Goal: Obtain resource: Download file/media

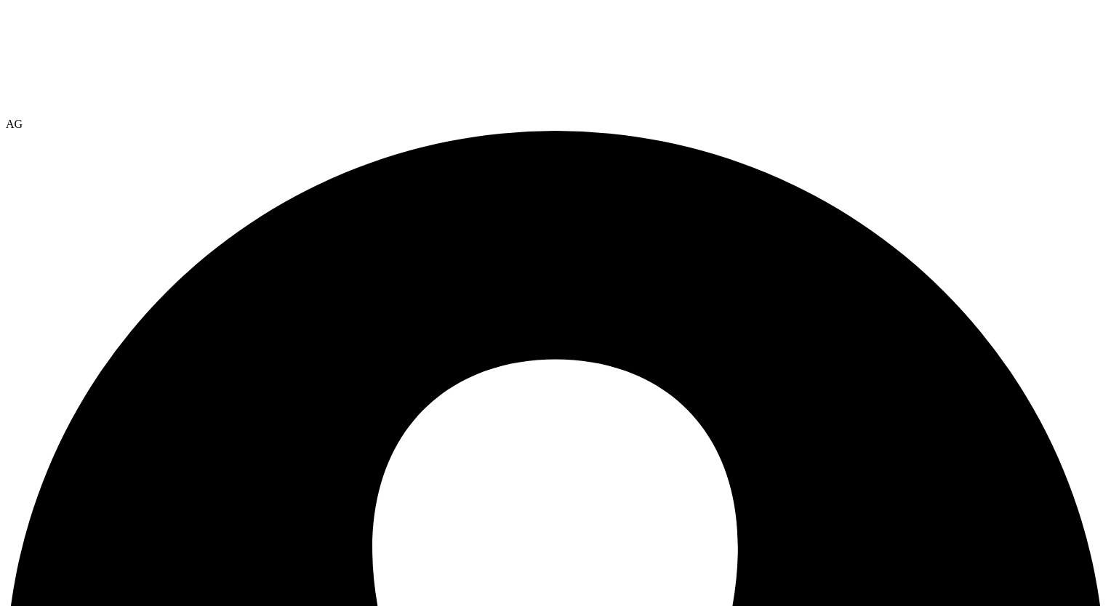
select select "USEast"
select select "USD"
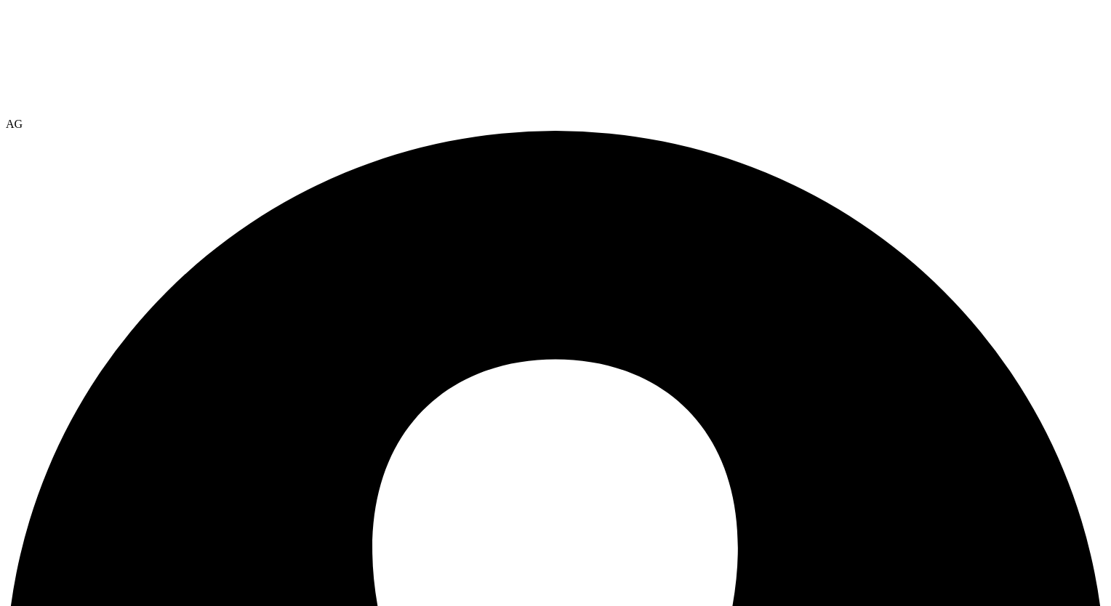
radio input "true"
radio input "false"
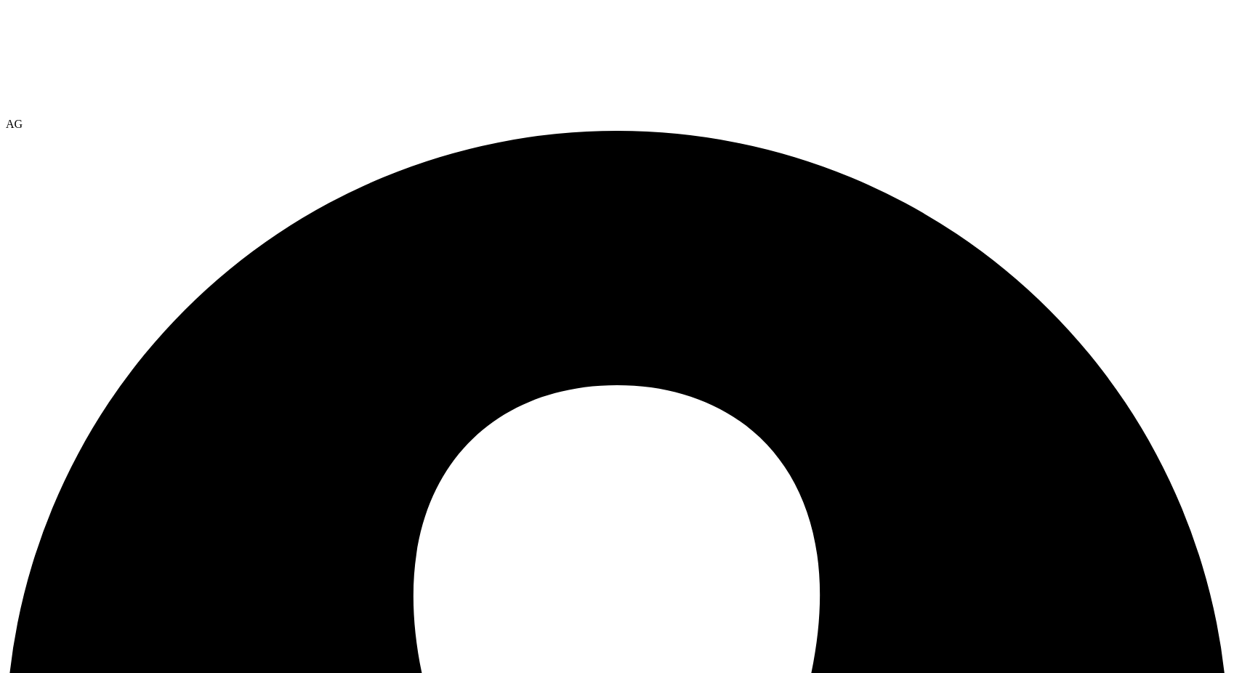
scroll to position [139, 0]
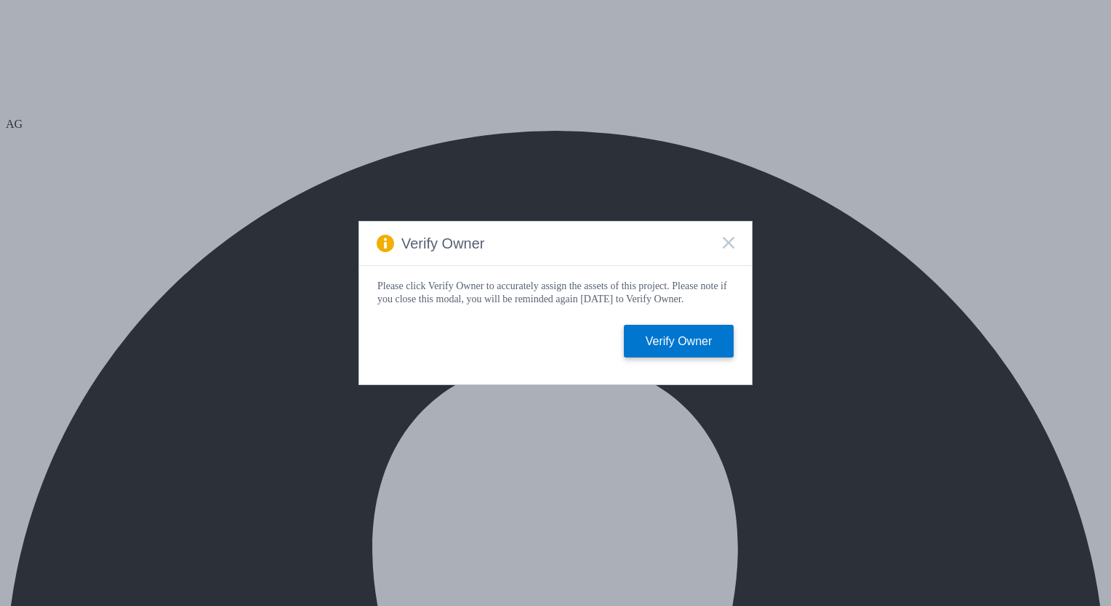
click at [725, 239] on icon at bounding box center [729, 243] width 12 height 12
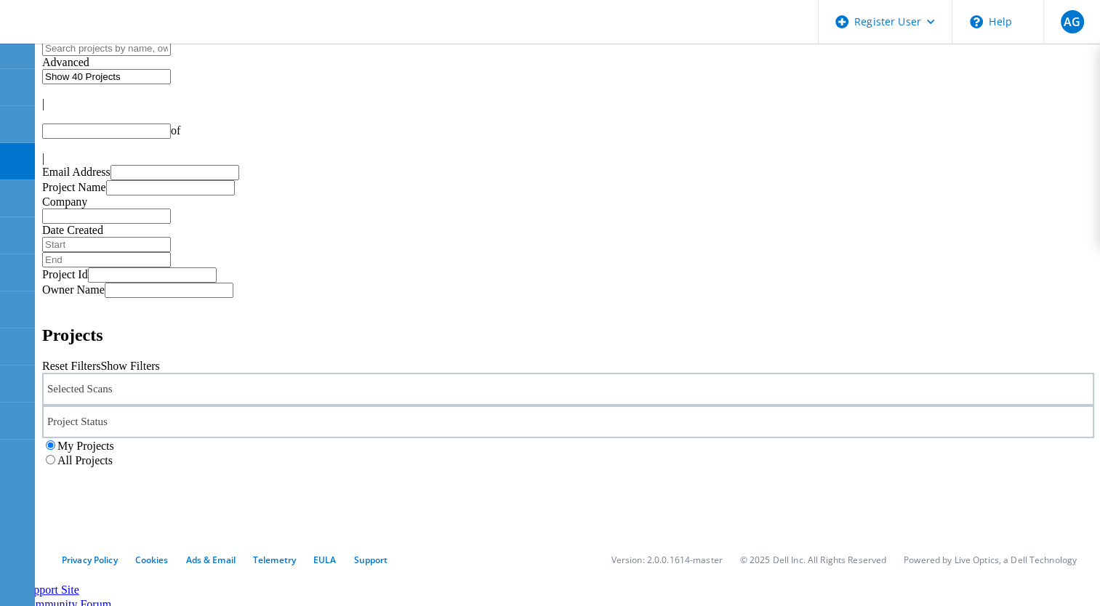
type input "1"
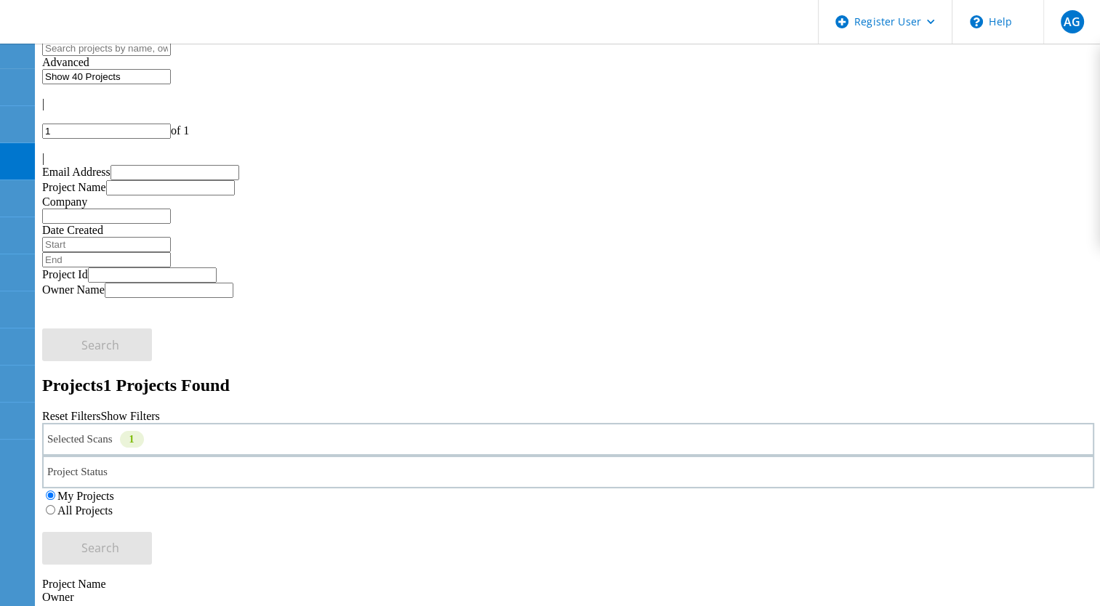
click at [258, 423] on div "Selected Scans 1" at bounding box center [568, 439] width 1052 height 33
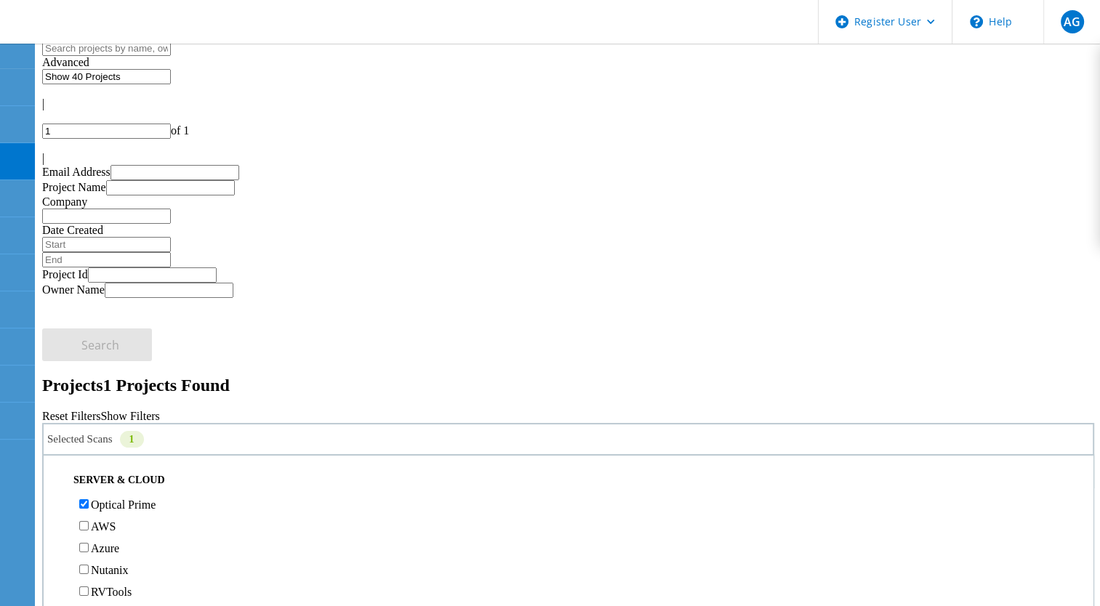
click at [119, 499] on label "Optical Prime" at bounding box center [123, 505] width 65 height 12
click at [89, 499] on input "Optical Prime" at bounding box center [83, 503] width 9 height 9
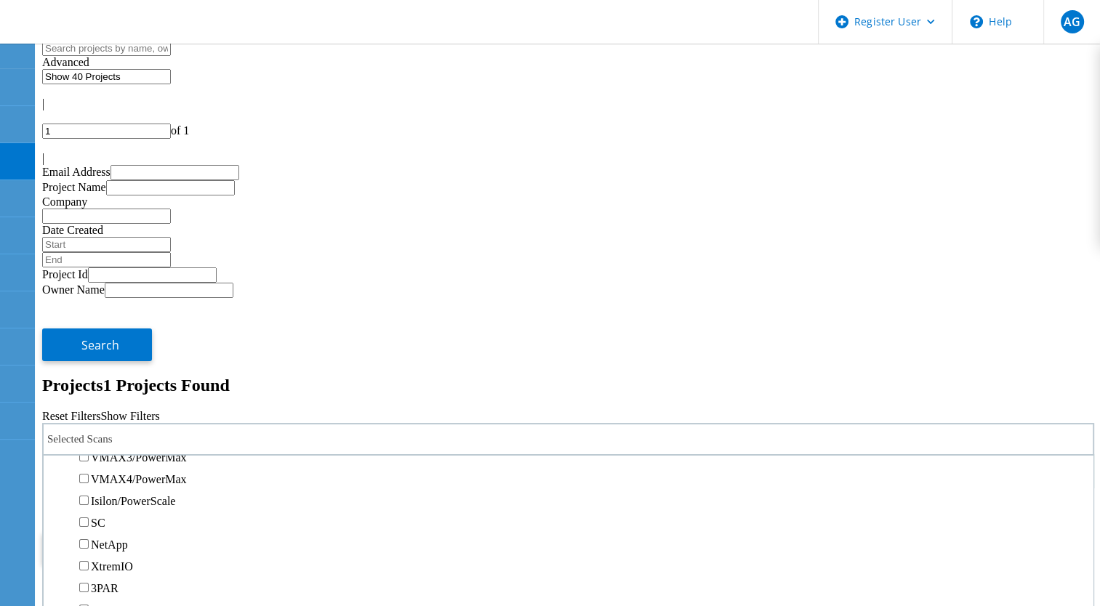
scroll to position [509, 0]
click at [112, 465] on label "Pure" at bounding box center [101, 471] width 21 height 12
click at [89, 466] on input "Pure" at bounding box center [83, 470] width 9 height 9
click at [152, 532] on button "Search" at bounding box center [97, 548] width 110 height 33
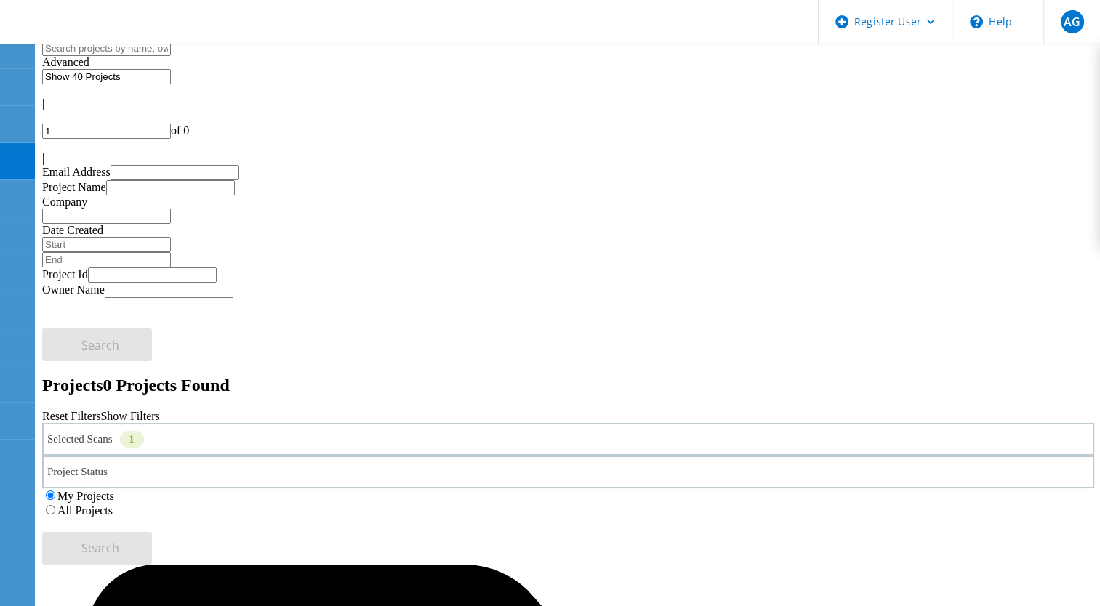
drag, startPoint x: 754, startPoint y: 201, endPoint x: 956, endPoint y: 181, distance: 202.3
click at [113, 504] on label "All Projects" at bounding box center [84, 510] width 55 height 12
click at [55, 505] on input "All Projects" at bounding box center [50, 509] width 9 height 9
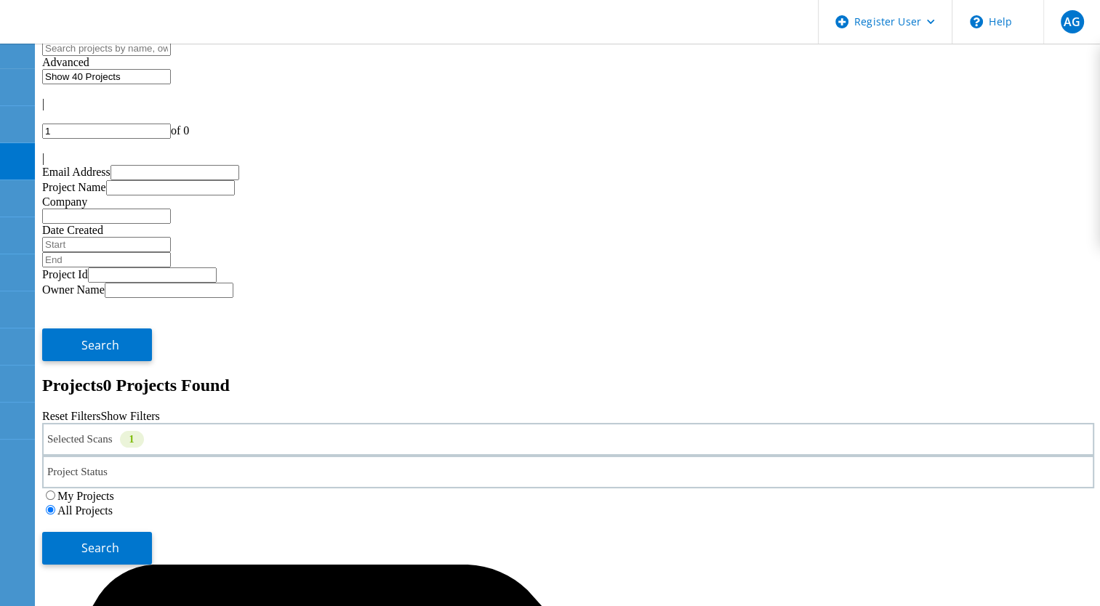
click at [961, 518] on div "Search" at bounding box center [568, 541] width 1052 height 47
click at [119, 540] on span "Search" at bounding box center [100, 548] width 38 height 16
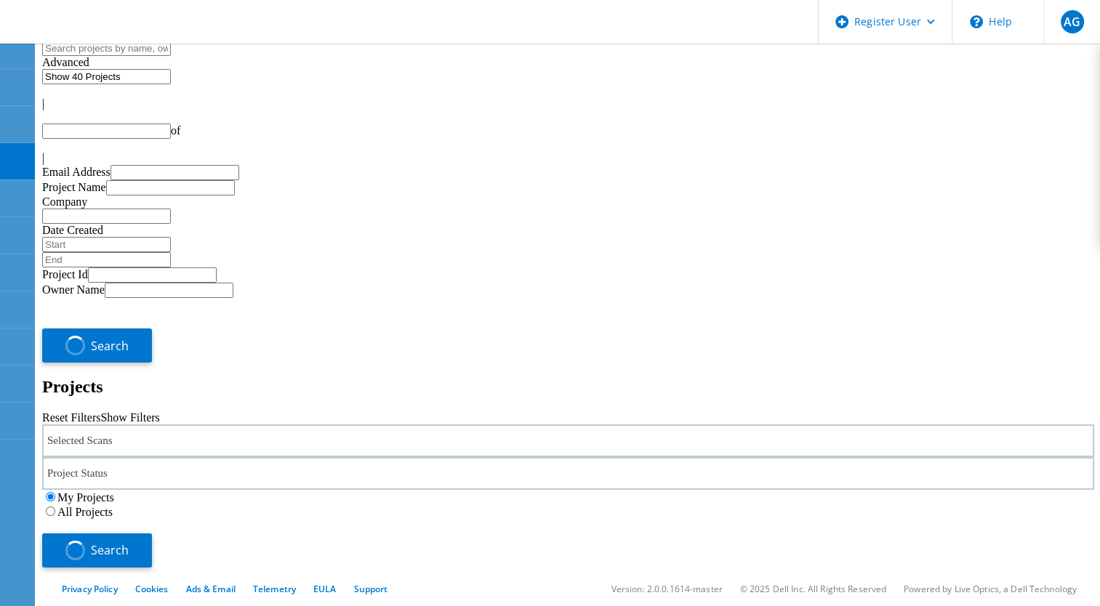
type input "1"
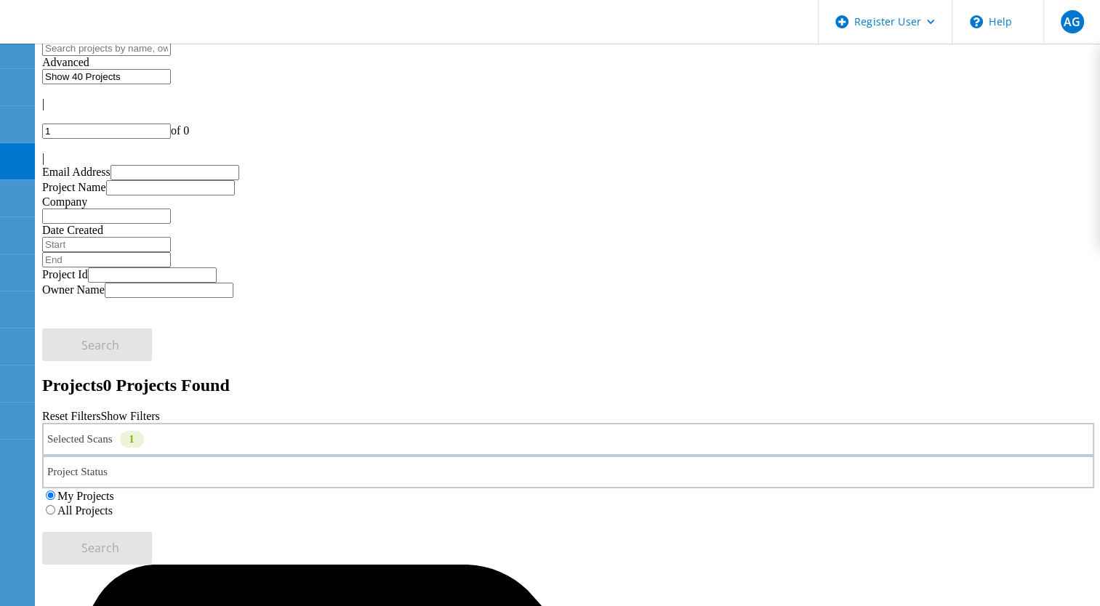
click at [113, 504] on label "All Projects" at bounding box center [84, 510] width 55 height 12
click at [55, 505] on input "All Projects" at bounding box center [50, 509] width 9 height 9
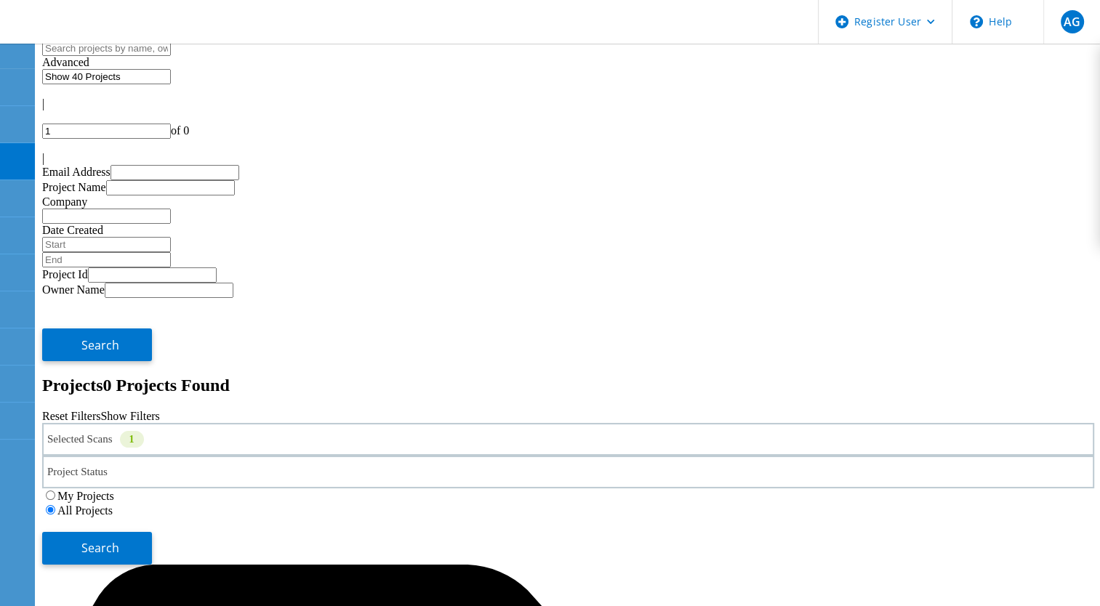
click at [1003, 423] on div "Selected Scans 1 Project Status In Progress Complete Published Anonymous Archiv…" at bounding box center [568, 494] width 1052 height 142
click at [119, 540] on span "Search" at bounding box center [100, 548] width 38 height 16
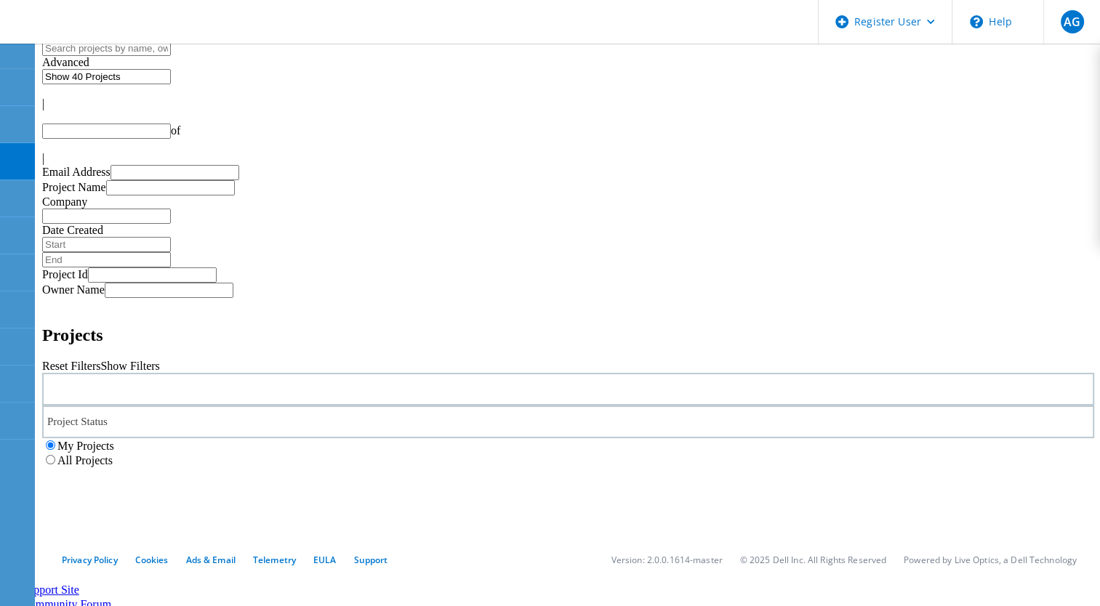
type input "1"
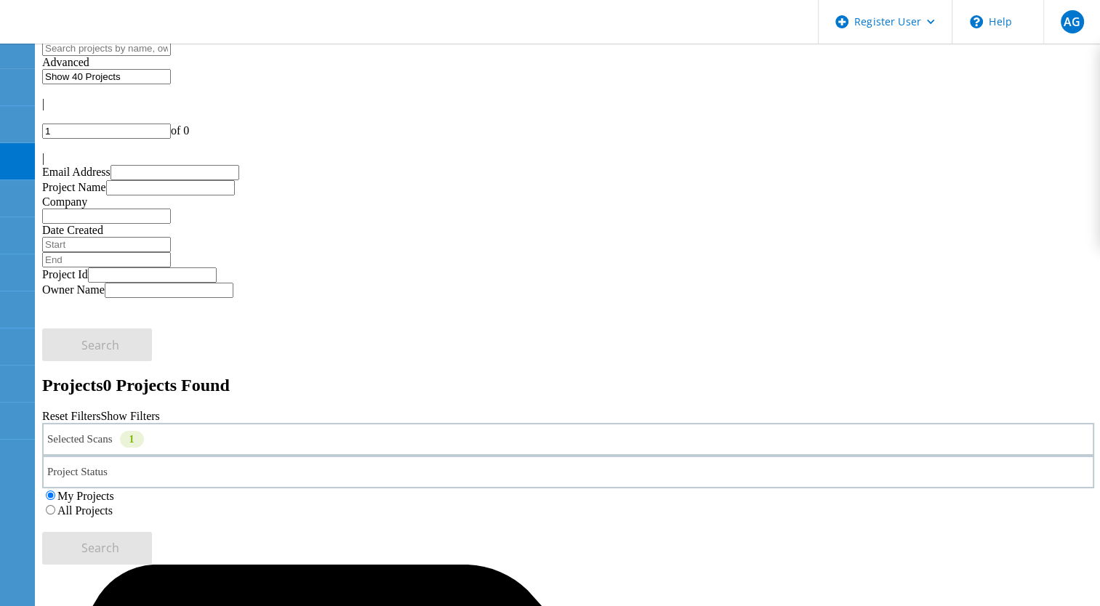
click at [214, 325] on div "Selected Scans 1" at bounding box center [568, 439] width 1052 height 33
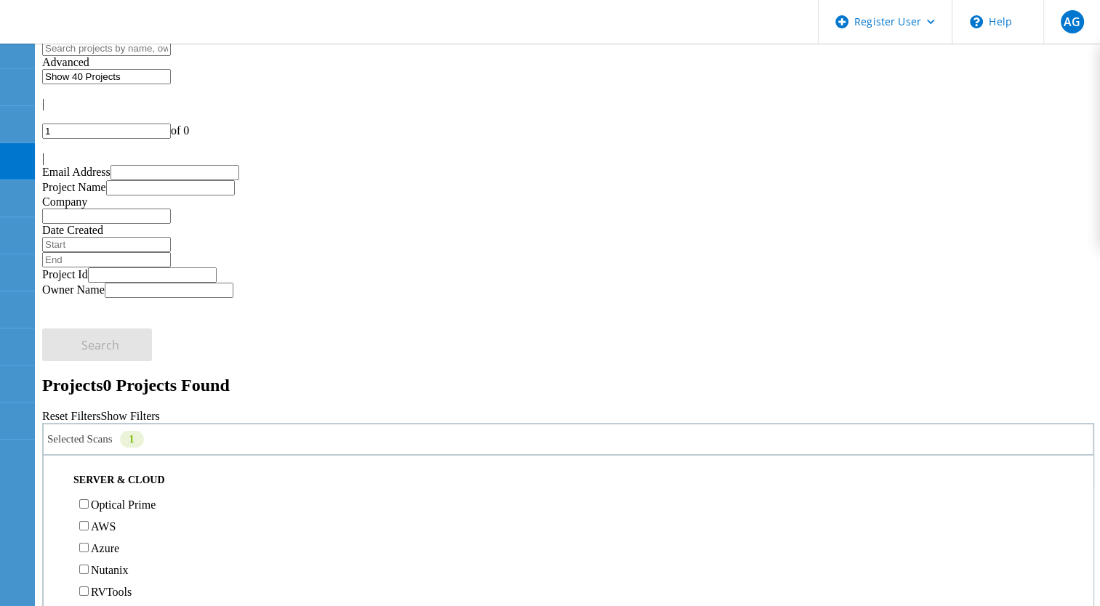
click at [113, 325] on label "Optical Prime" at bounding box center [123, 505] width 65 height 12
click at [89, 325] on input "Optical Prime" at bounding box center [83, 503] width 9 height 9
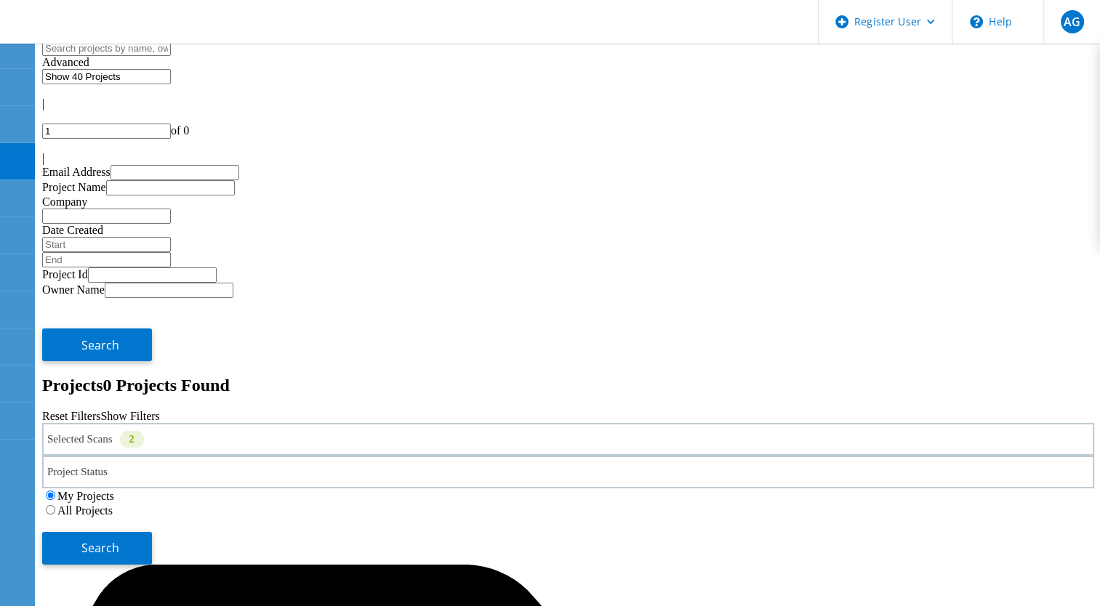
click at [244, 325] on div "Selected Scans 2" at bounding box center [568, 439] width 1052 height 33
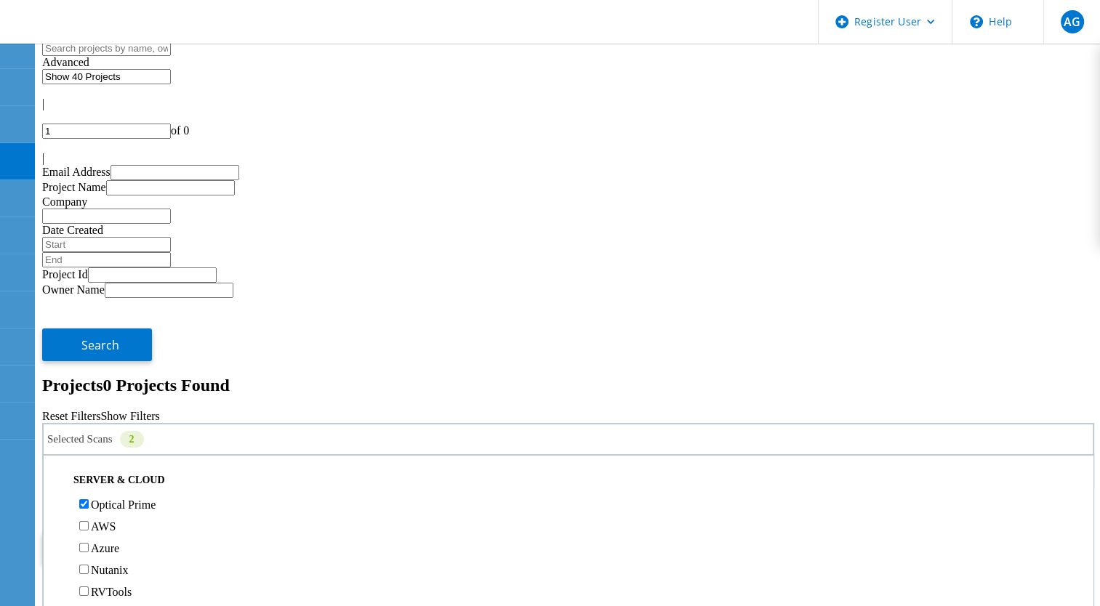
click at [119, 325] on label "Optical Prime" at bounding box center [123, 505] width 65 height 12
click at [89, 325] on input "Optical Prime" at bounding box center [83, 503] width 9 height 9
click at [113, 325] on label "All Projects" at bounding box center [84, 510] width 55 height 12
click at [55, 325] on input "All Projects" at bounding box center [50, 509] width 9 height 9
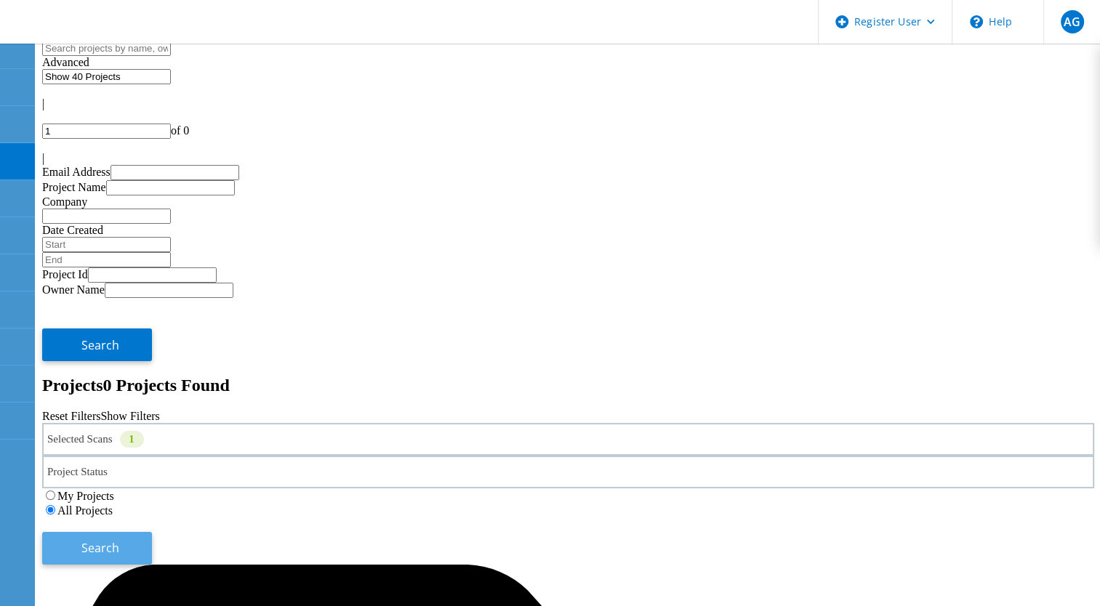
click at [152, 325] on button "Search" at bounding box center [97, 548] width 110 height 33
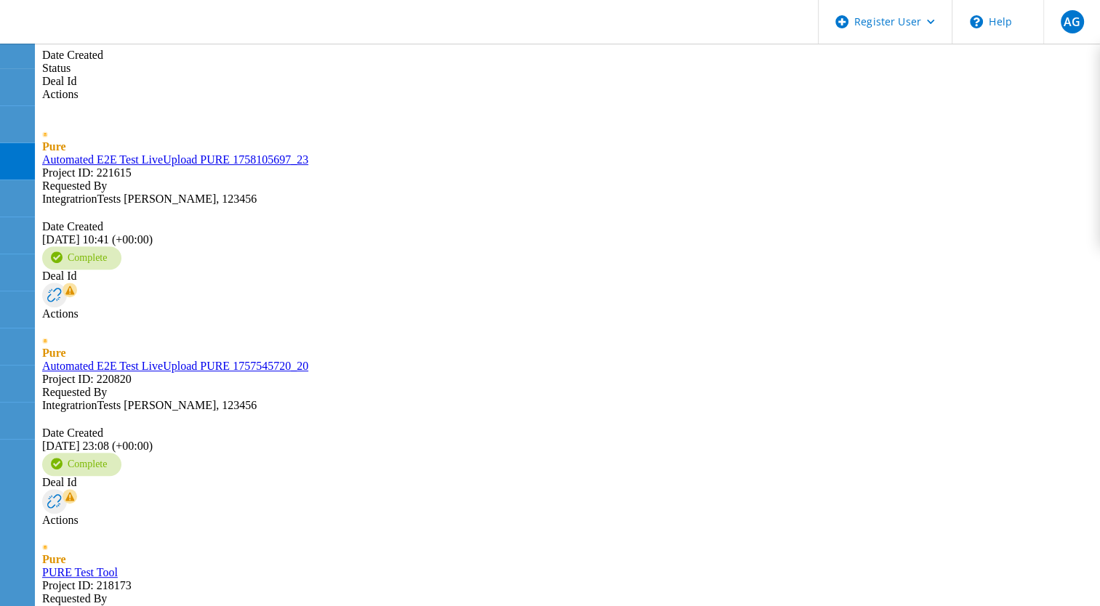
scroll to position [945, 0]
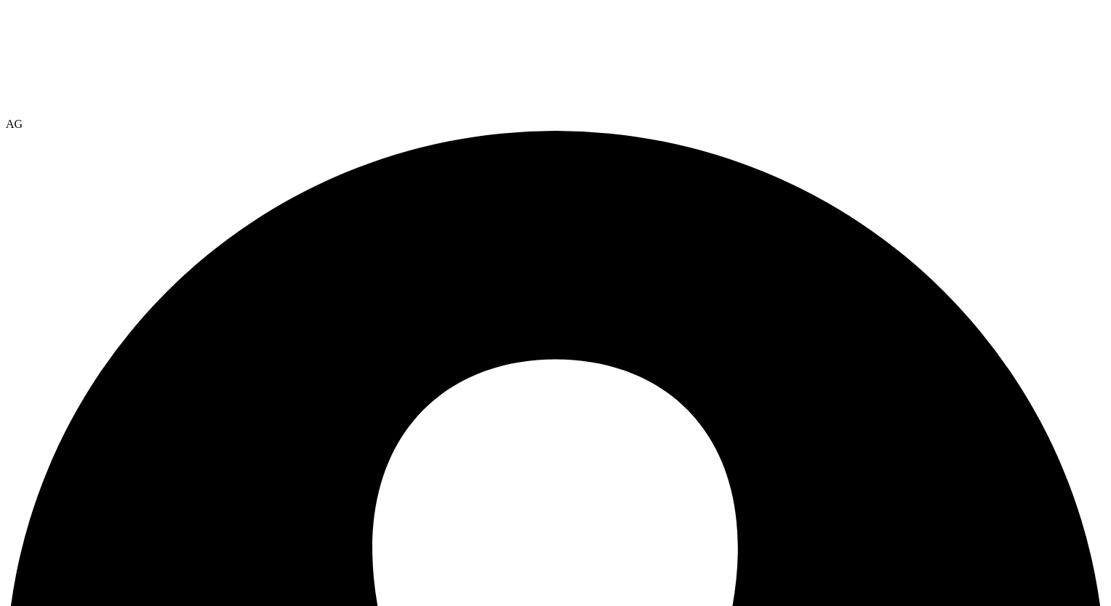
select select "USEast"
select select "USD"
select select "USEast"
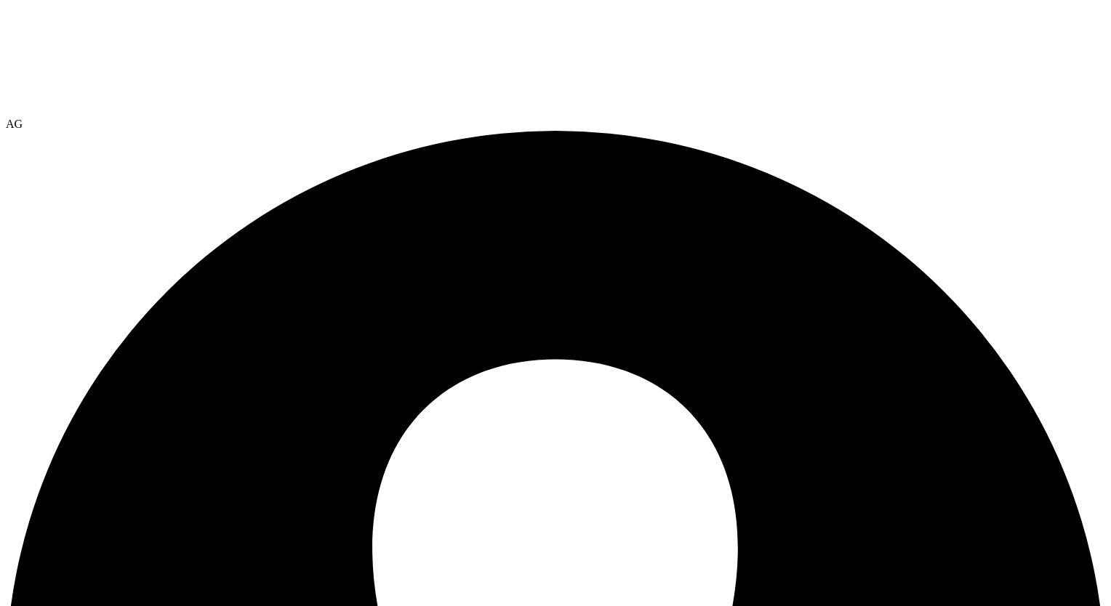
radio input "true"
radio input "false"
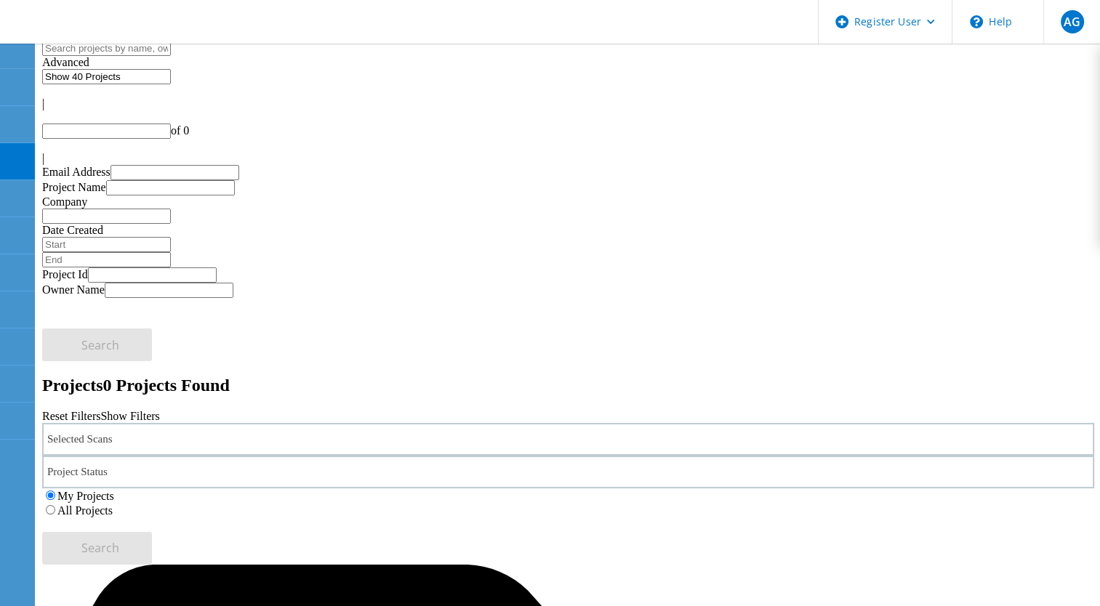
type input "1"
click at [171, 56] on input "text" at bounding box center [106, 48] width 129 height 15
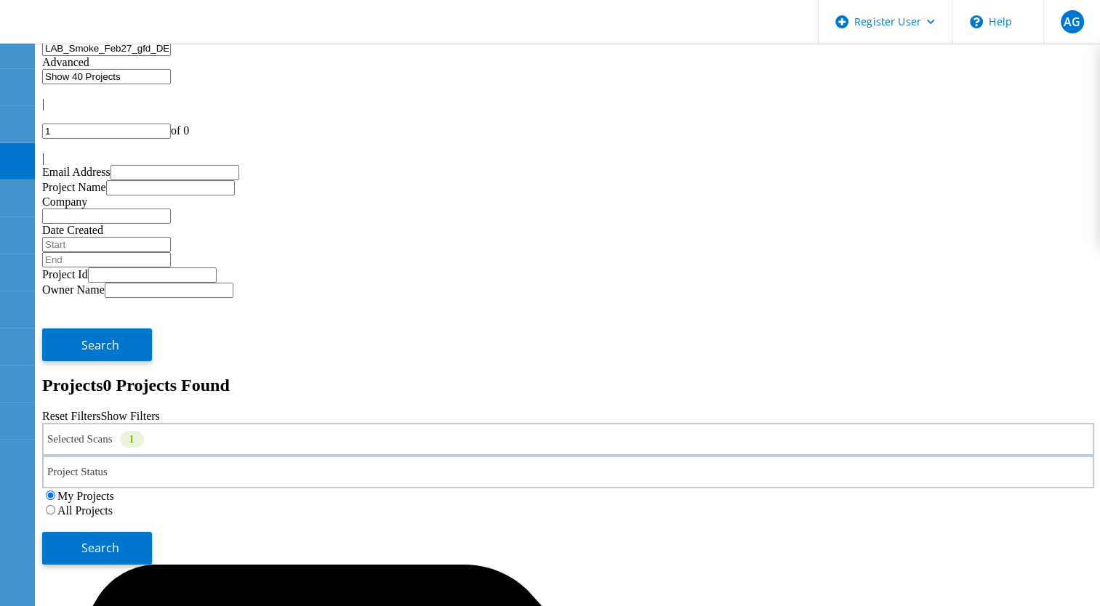
type input "LAB_Smoke_Feb27_gfd_DEV"
click at [152, 532] on button "Search" at bounding box center [97, 548] width 110 height 33
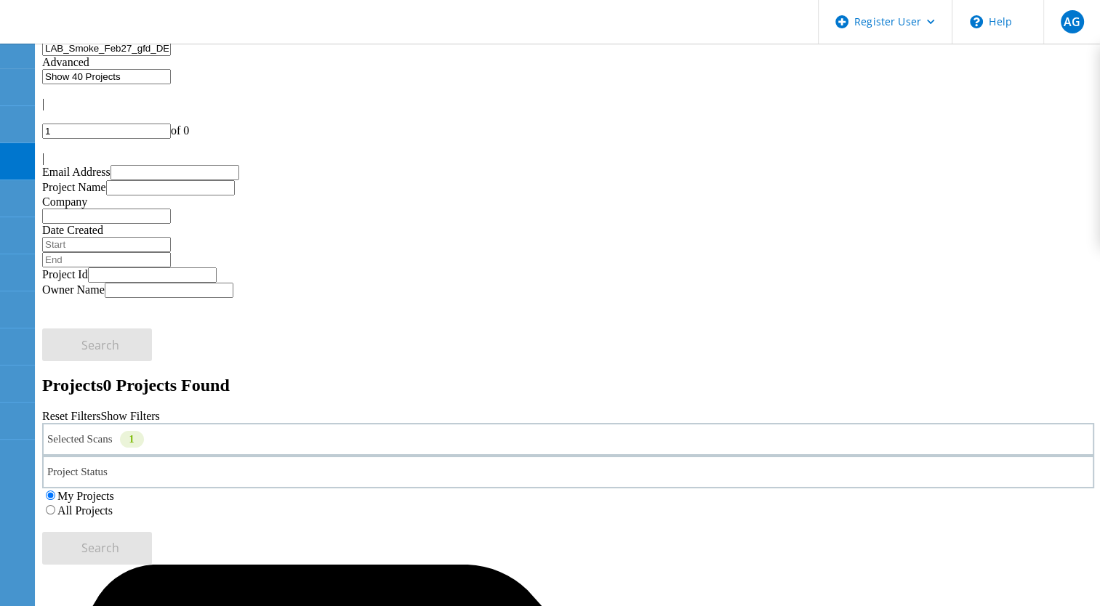
click at [270, 423] on div "Selected Scans 1" at bounding box center [568, 439] width 1052 height 33
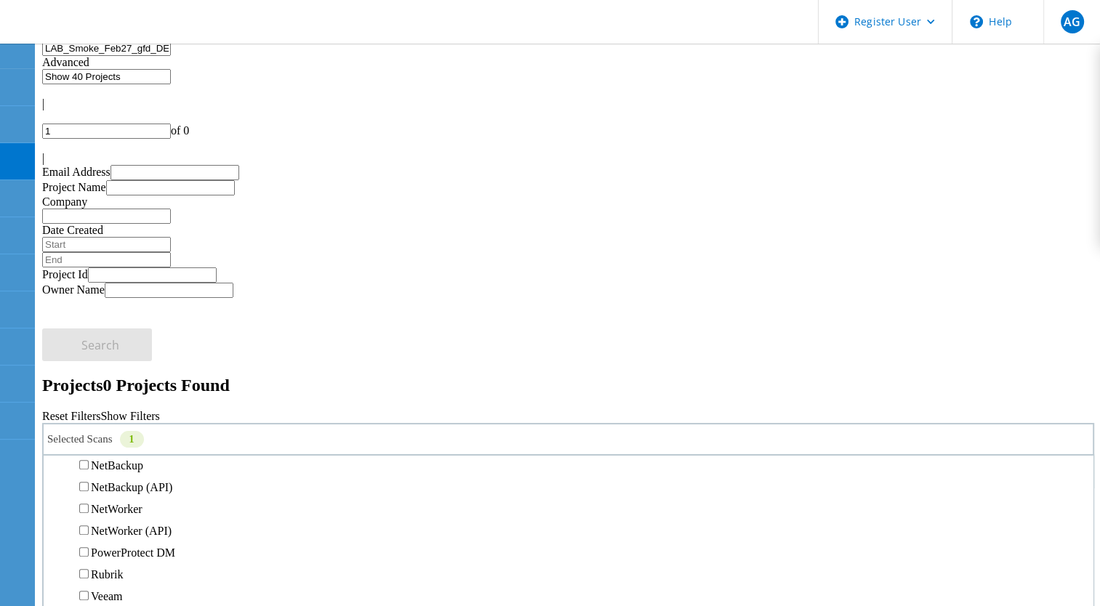
scroll to position [582, 0]
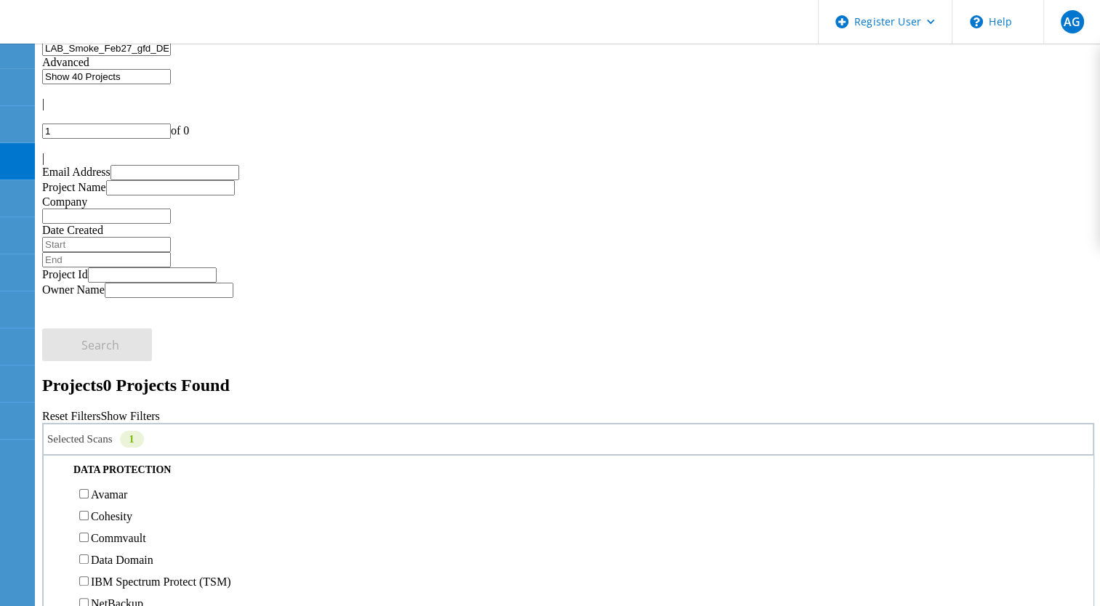
click at [112, 393] on label "Pure" at bounding box center [101, 399] width 21 height 12
click at [89, 393] on input "Pure" at bounding box center [83, 397] width 9 height 9
click at [112, 393] on label "Pure" at bounding box center [101, 399] width 21 height 12
click at [89, 393] on input "Pure" at bounding box center [83, 397] width 9 height 9
click at [112, 393] on label "Pure" at bounding box center [101, 399] width 21 height 12
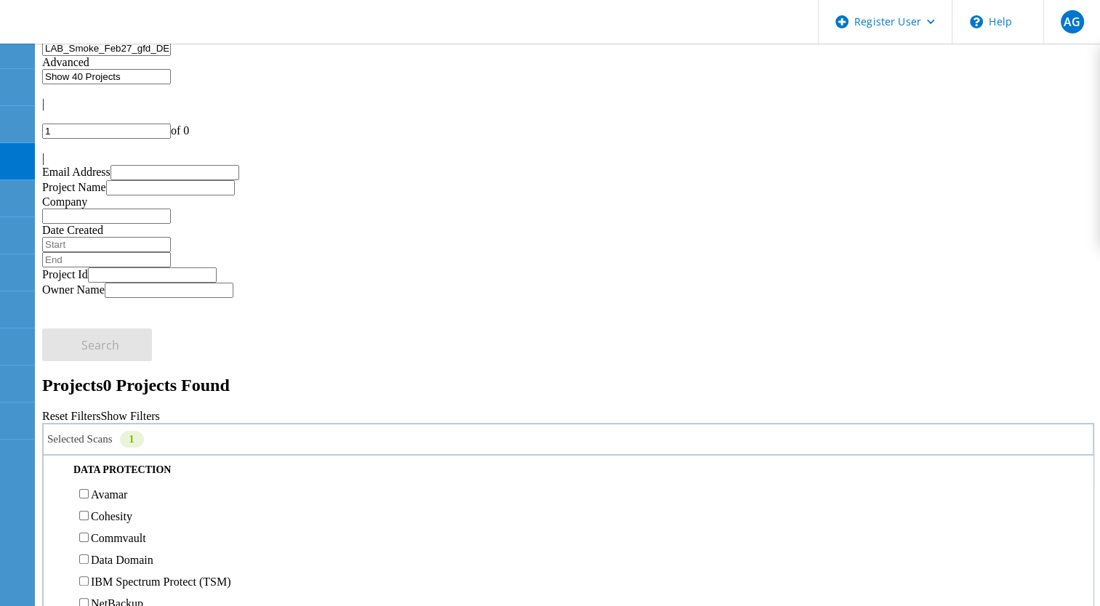
click at [89, 393] on input "Pure" at bounding box center [83, 397] width 9 height 9
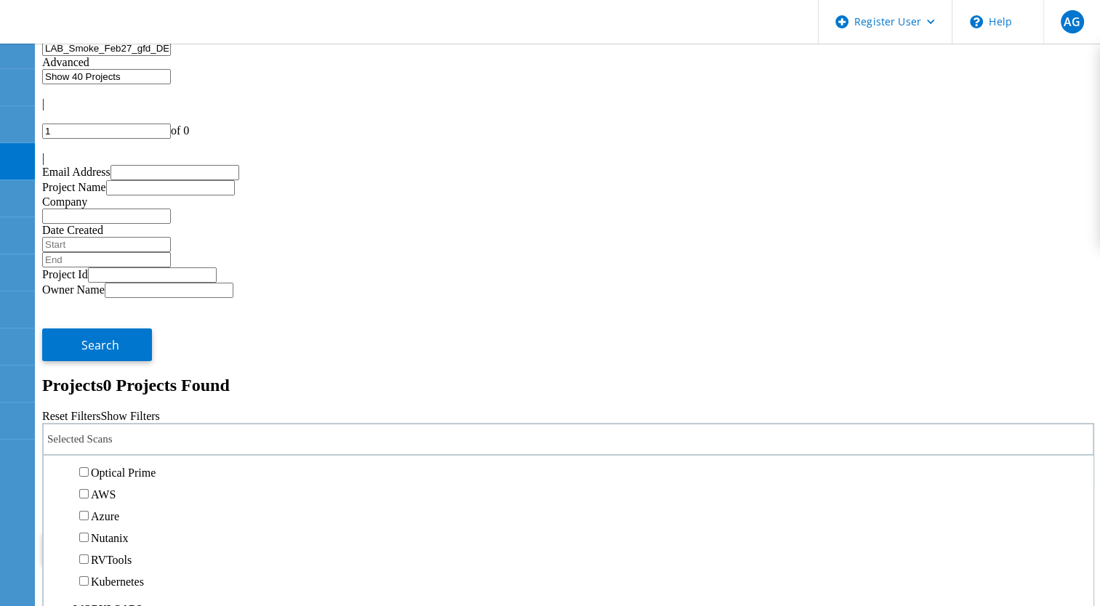
scroll to position [0, 0]
click at [152, 532] on button "Search" at bounding box center [97, 548] width 110 height 33
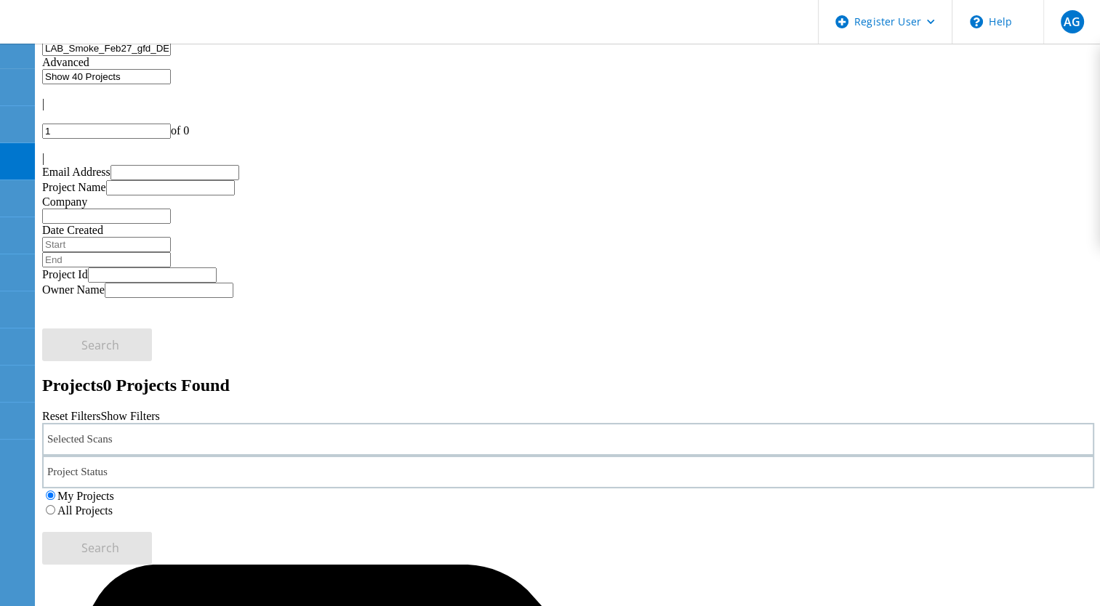
drag, startPoint x: 746, startPoint y: 200, endPoint x: 801, endPoint y: 186, distance: 56.9
click at [113, 504] on label "All Projects" at bounding box center [84, 510] width 55 height 12
click at [55, 505] on input "All Projects" at bounding box center [50, 509] width 9 height 9
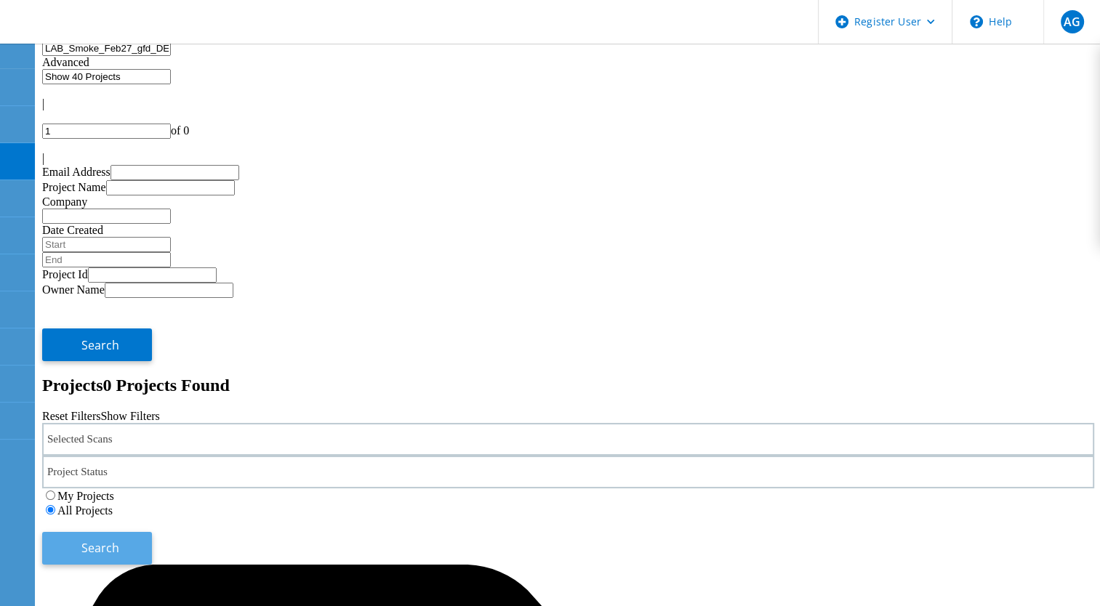
click at [152, 532] on button "Search" at bounding box center [97, 548] width 110 height 33
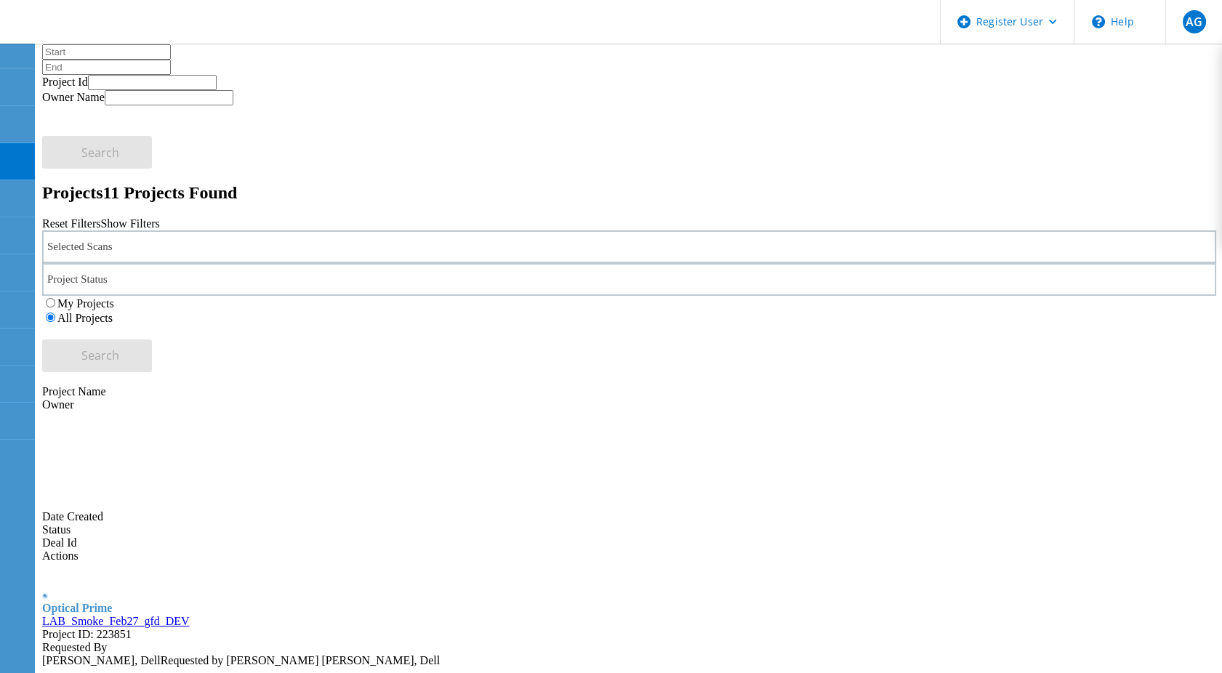
scroll to position [164, 0]
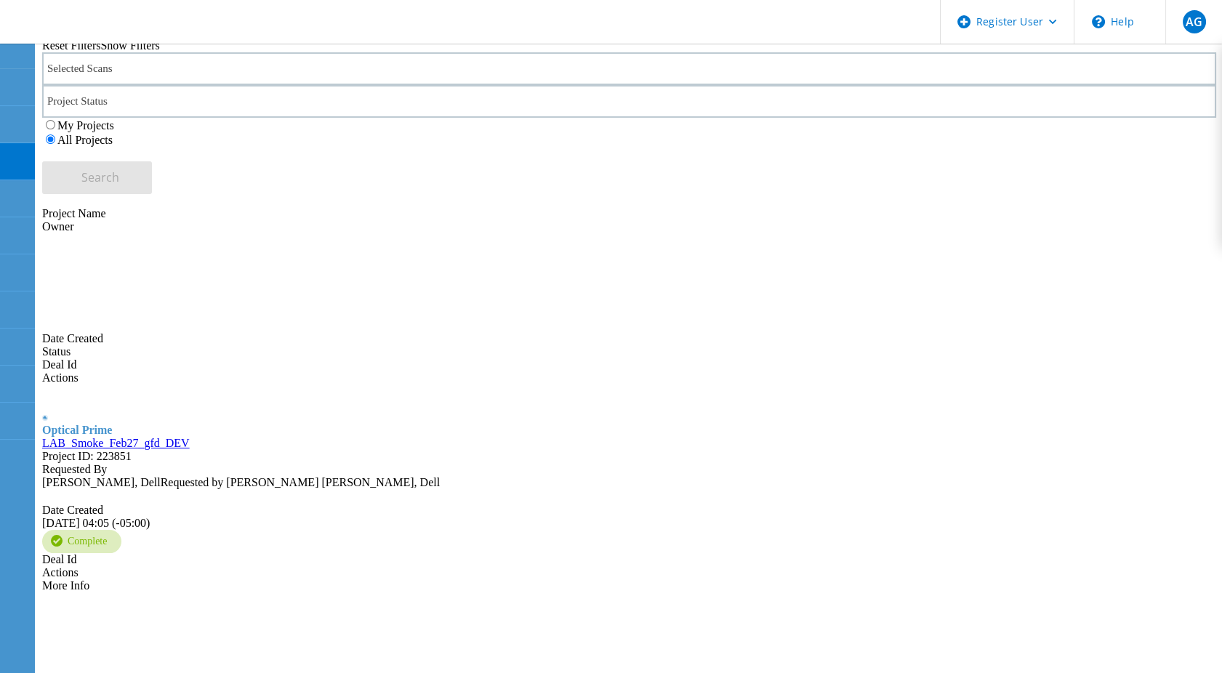
scroll to position [487, 0]
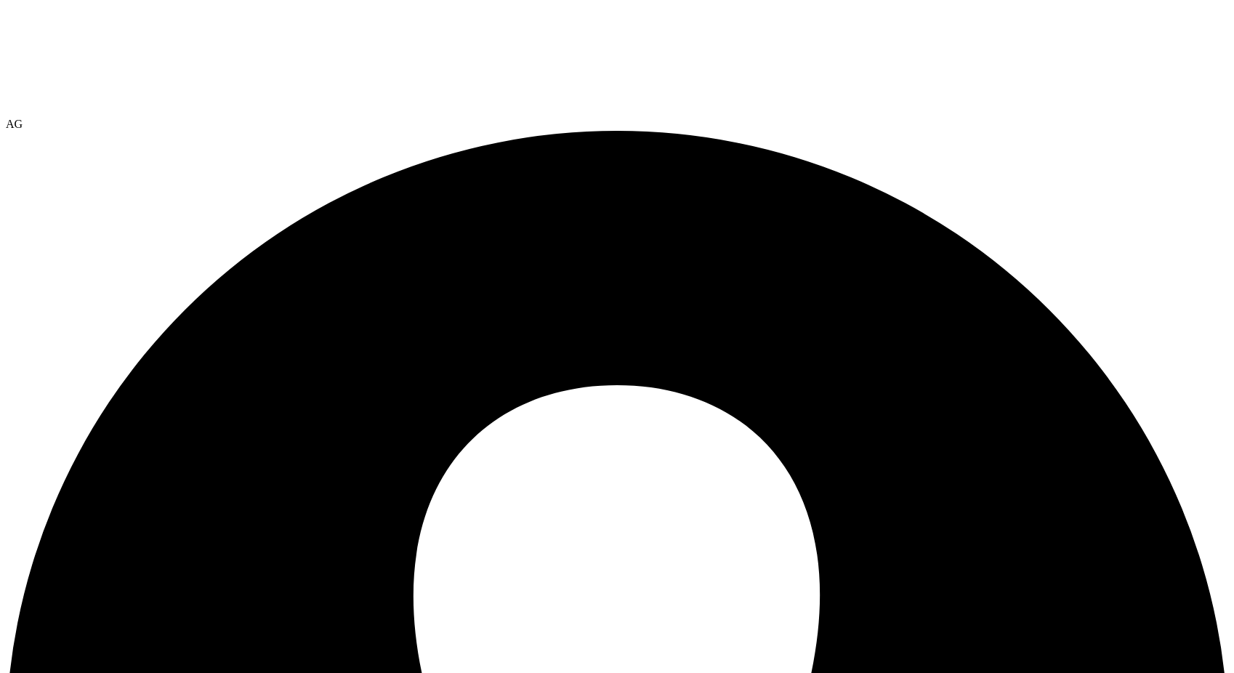
scroll to position [0, 0]
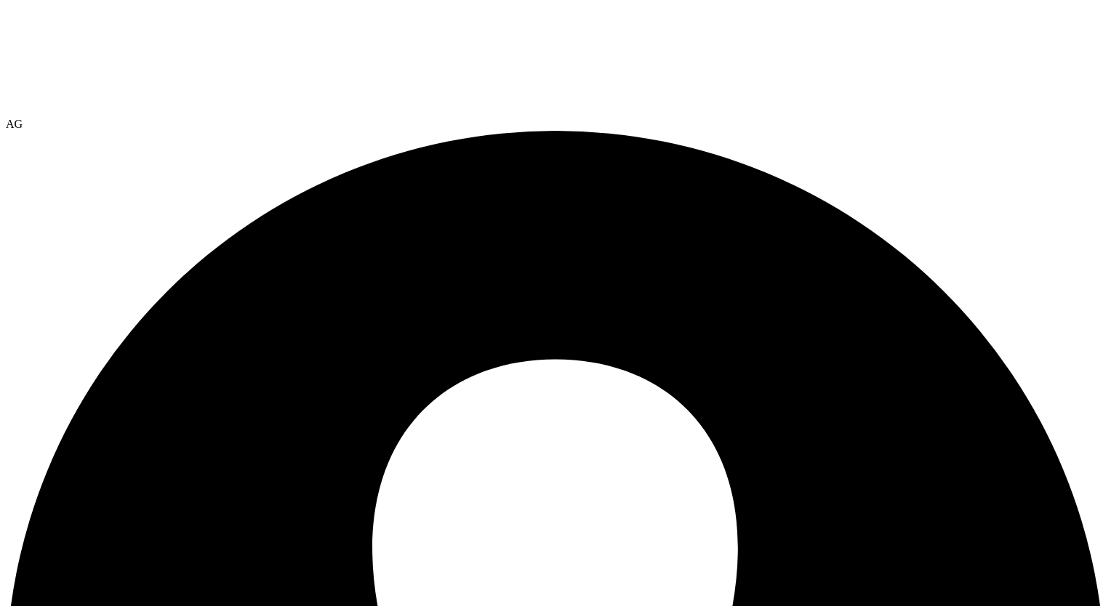
select select "USD"
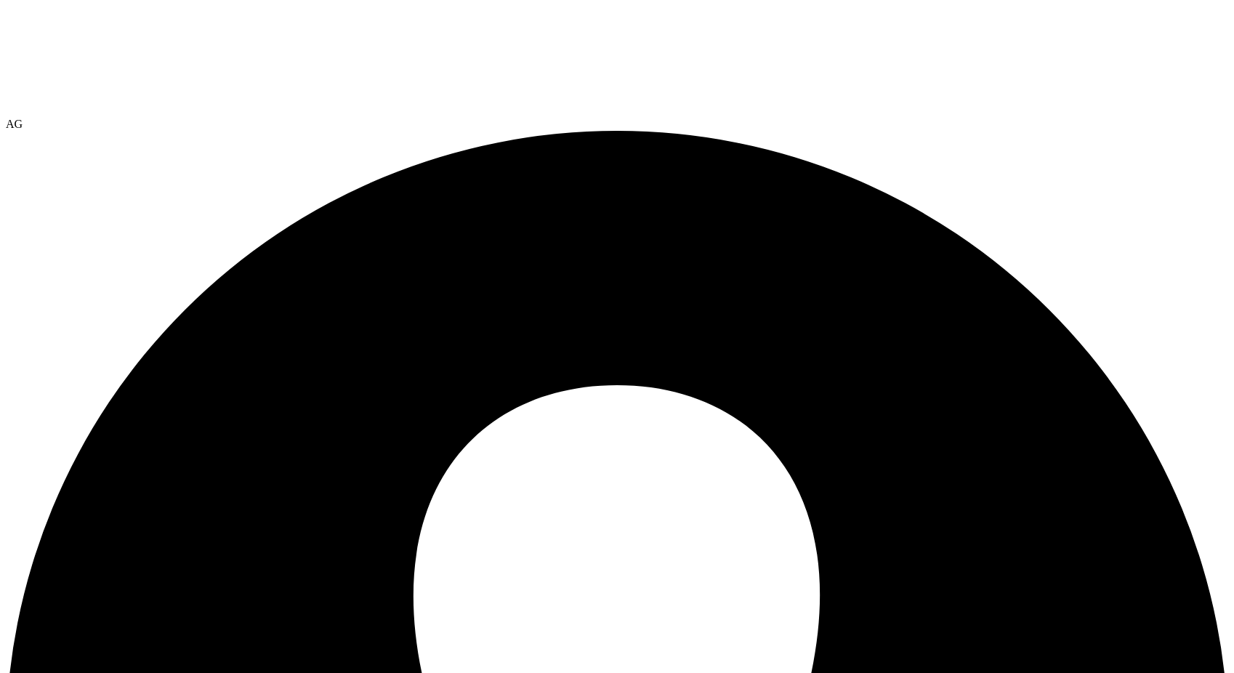
select select "USD"
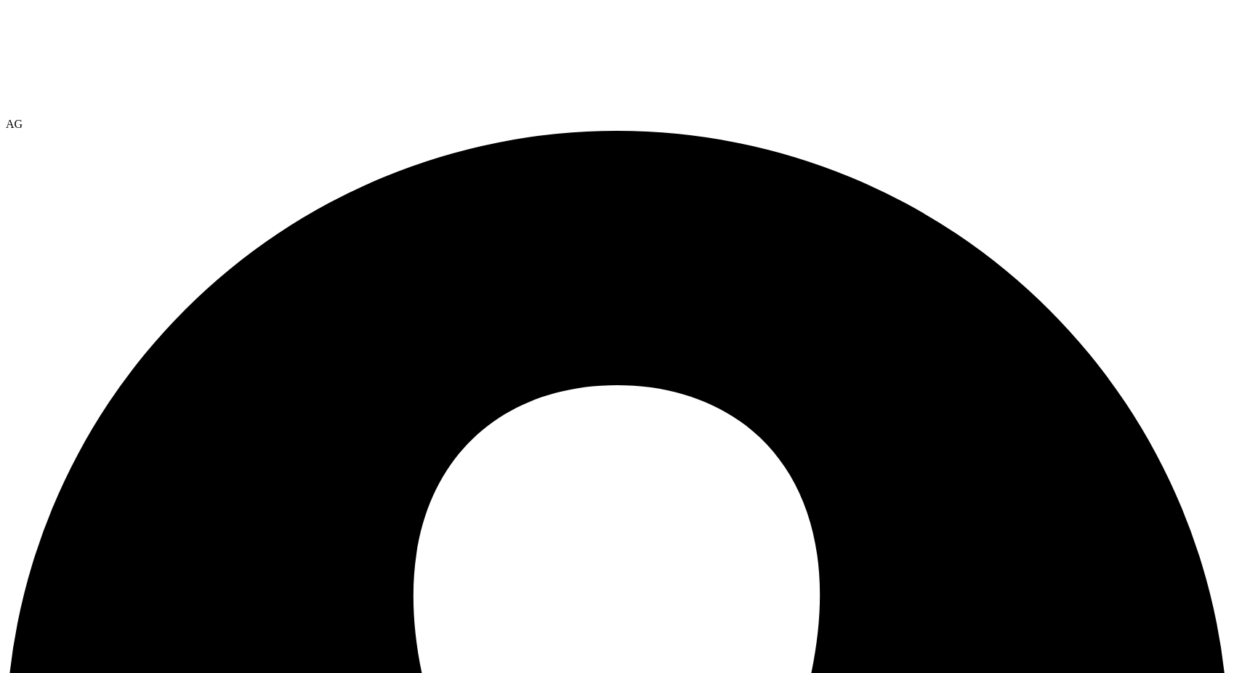
select select "USD"
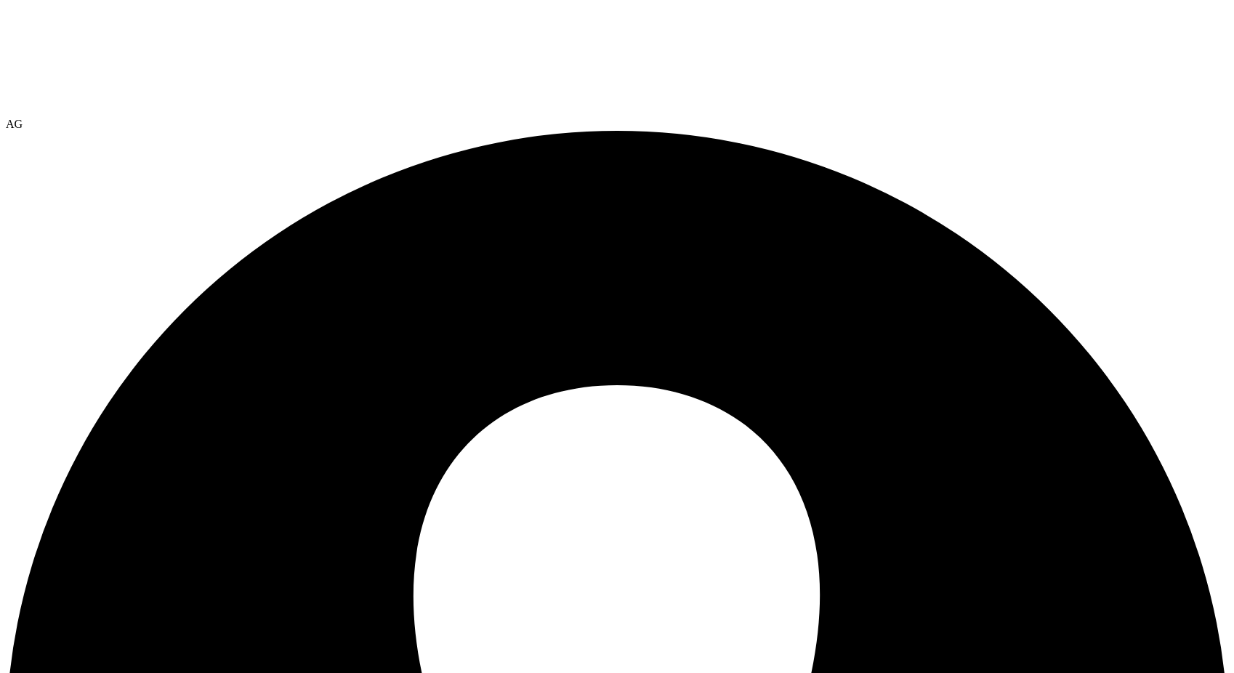
click at [164, 46] on div at bounding box center [617, 62] width 1223 height 112
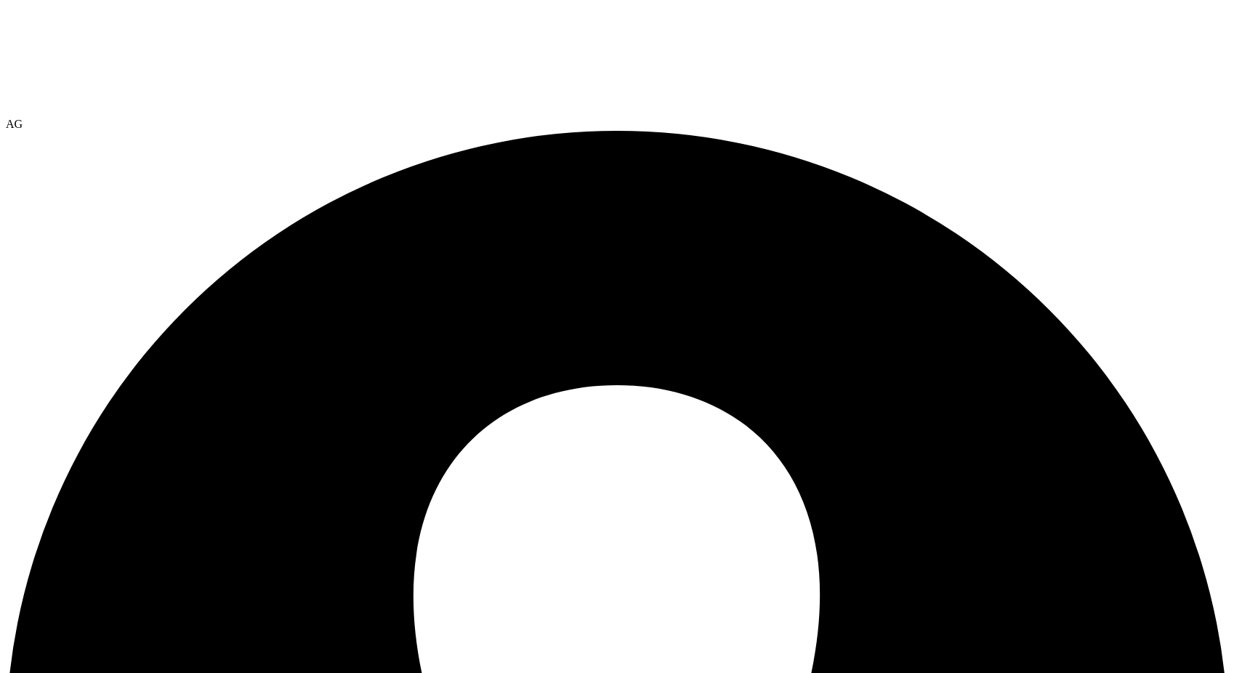
select select "USEast"
select select "USD"
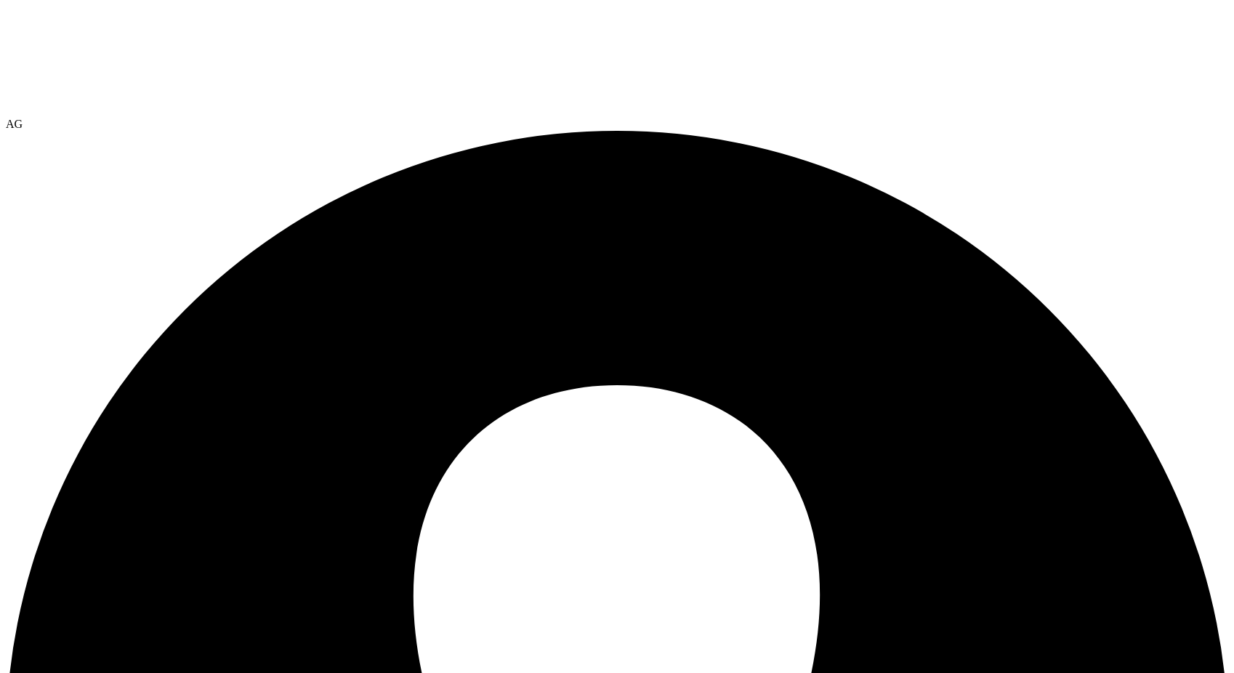
click at [0, 0] on link "Reports" at bounding box center [0, 0] width 0 height 0
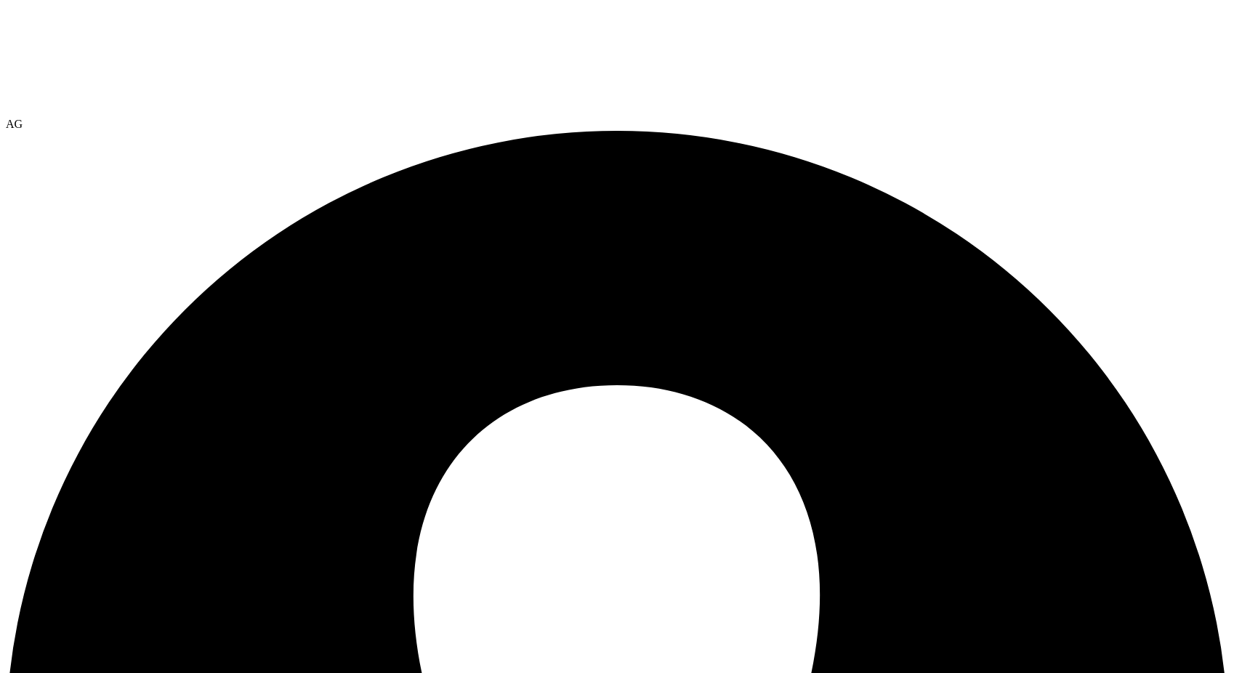
scroll to position [134, 0]
select select "USD"
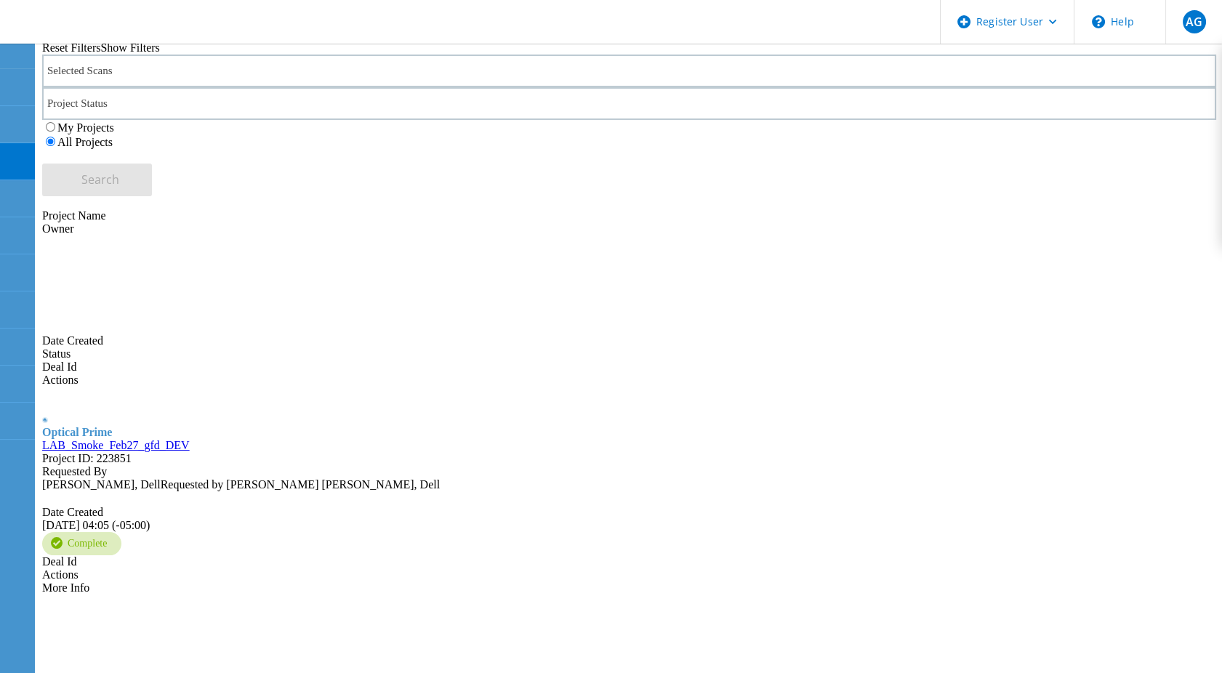
scroll to position [487, 0]
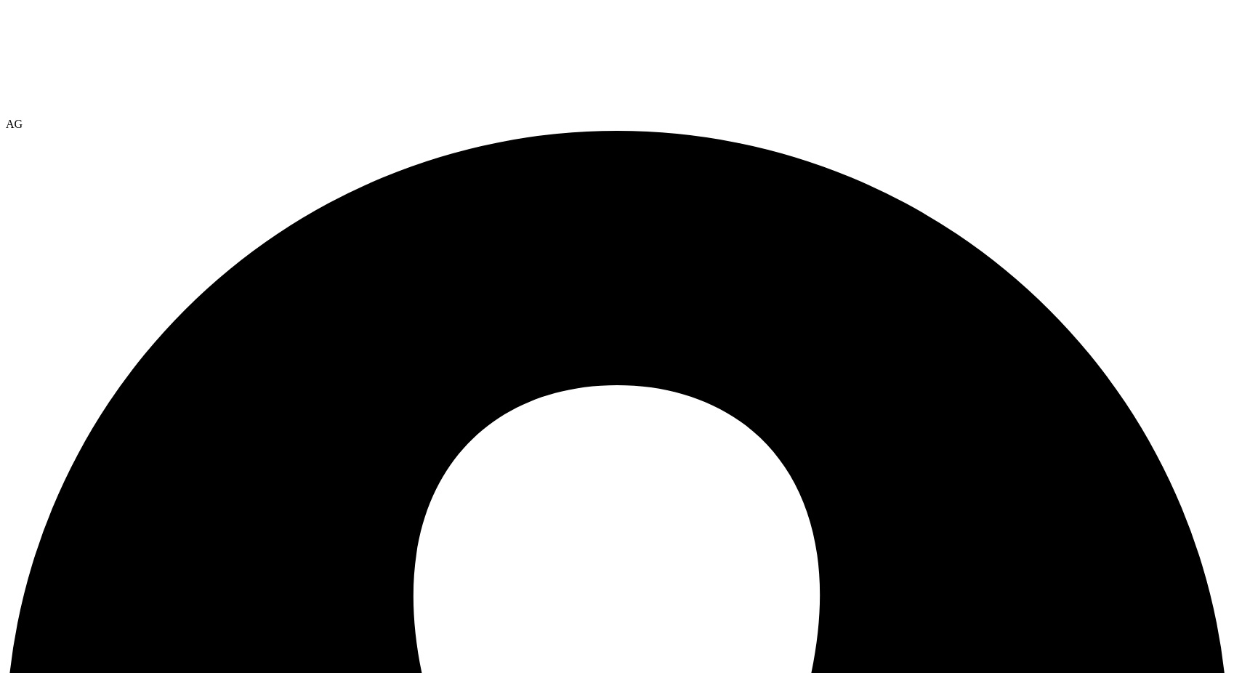
select select "USD"
click at [0, 0] on link "Delete" at bounding box center [0, 0] width 0 height 0
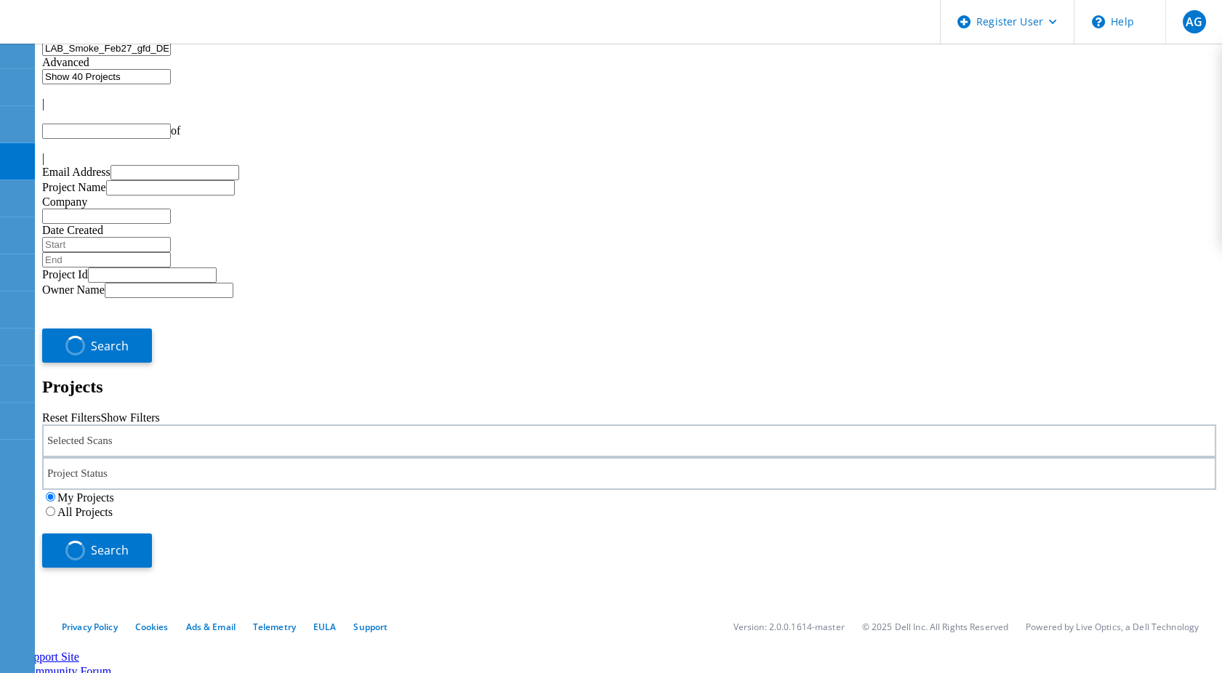
type input "1"
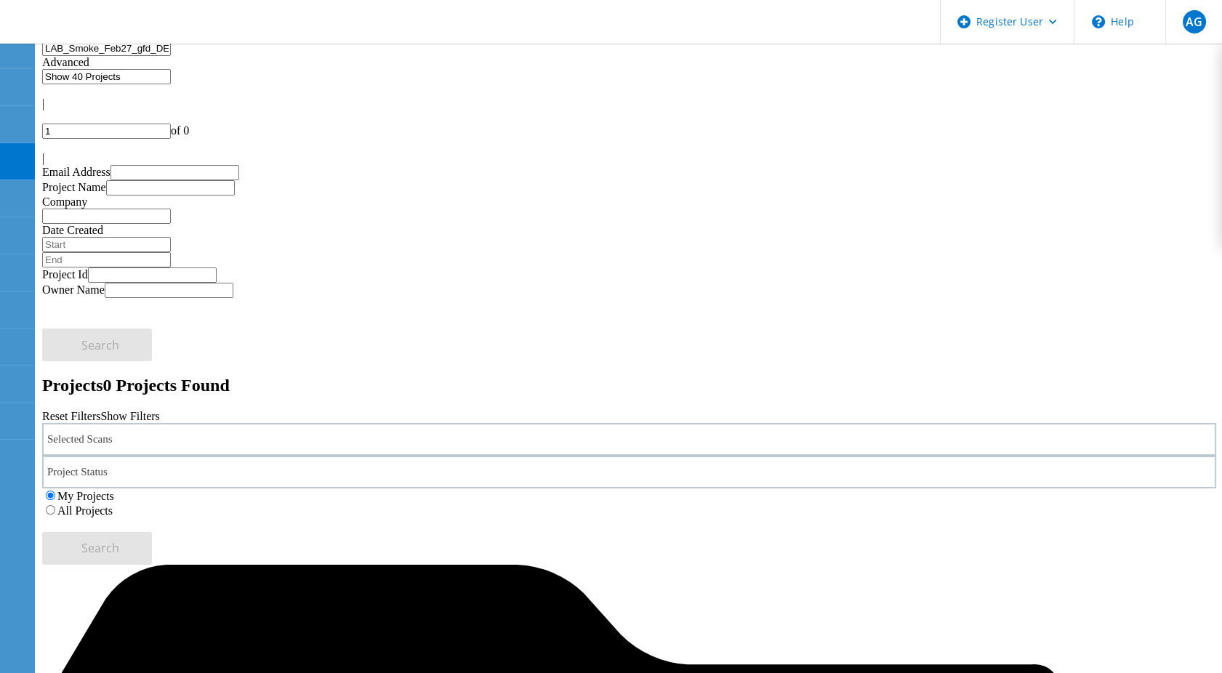
click at [113, 504] on label "All Projects" at bounding box center [84, 510] width 55 height 12
click at [55, 505] on input "All Projects" at bounding box center [50, 509] width 9 height 9
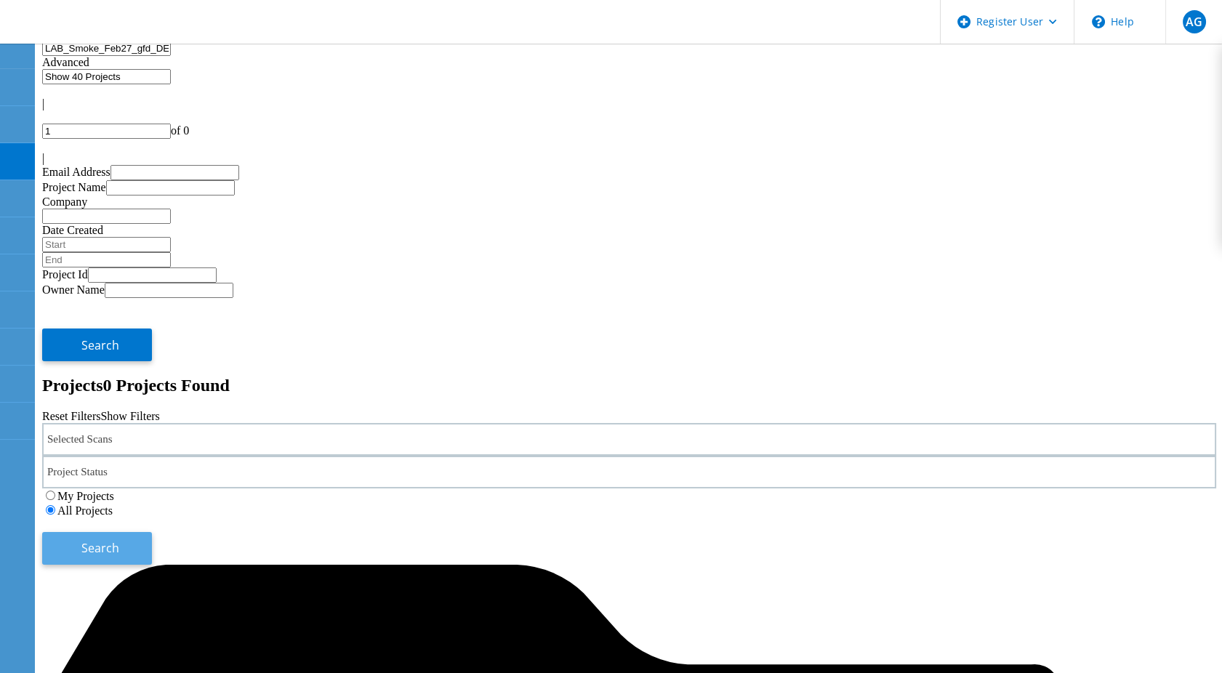
click at [152, 532] on button "Search" at bounding box center [97, 548] width 110 height 33
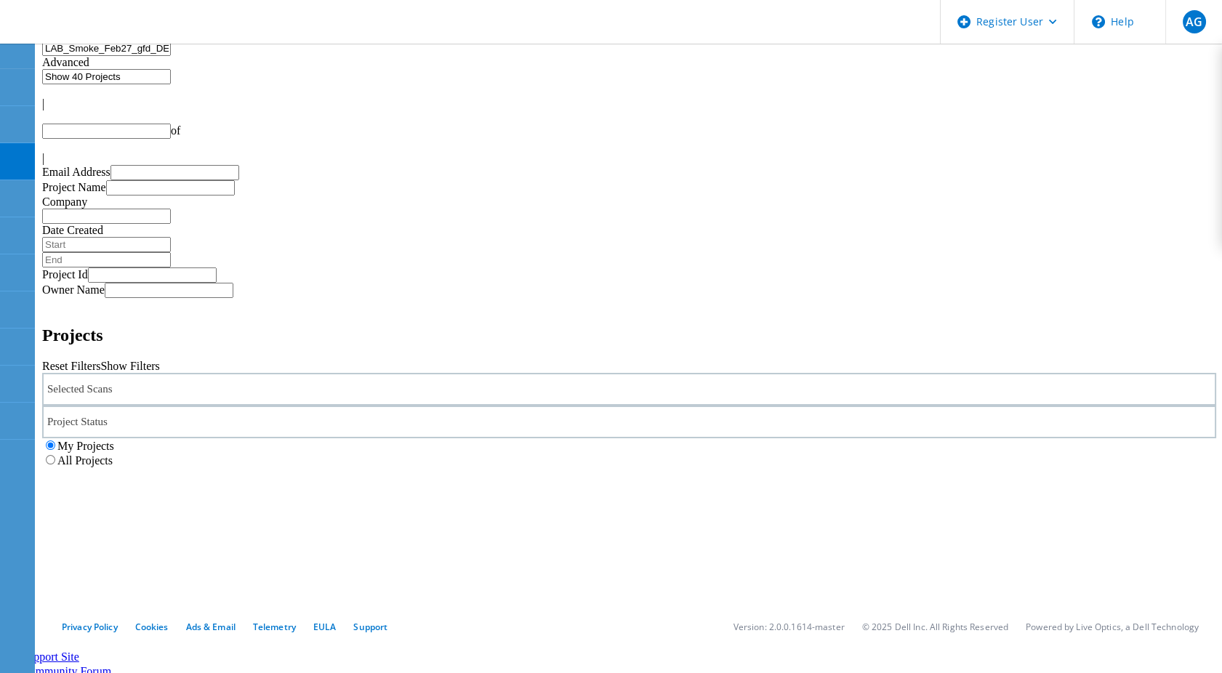
type input "1"
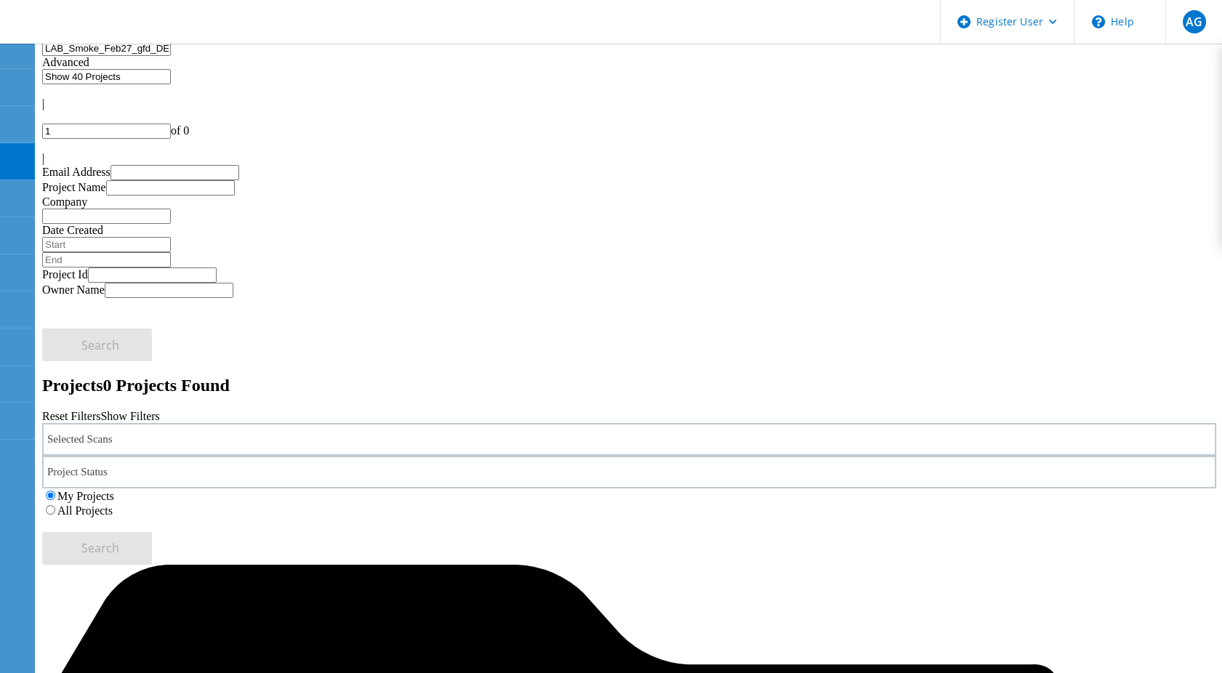
click at [113, 504] on label "All Projects" at bounding box center [84, 510] width 55 height 12
click at [55, 505] on input "All Projects" at bounding box center [50, 509] width 9 height 9
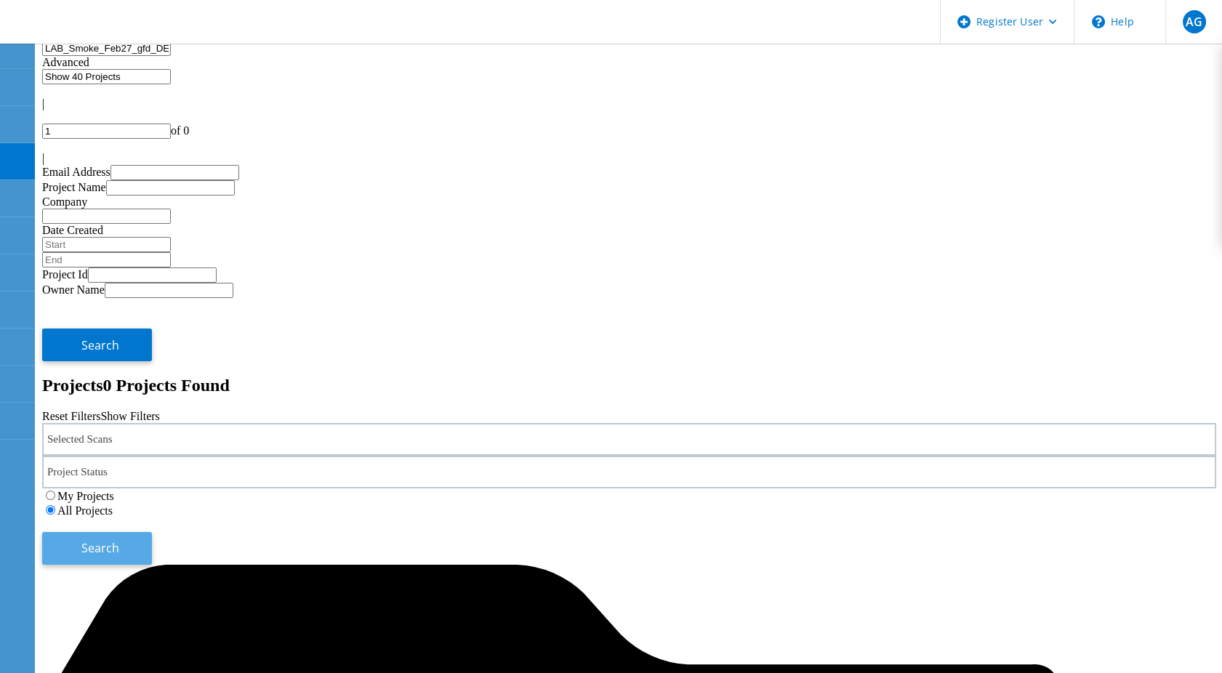
click at [152, 532] on button "Search" at bounding box center [97, 548] width 110 height 33
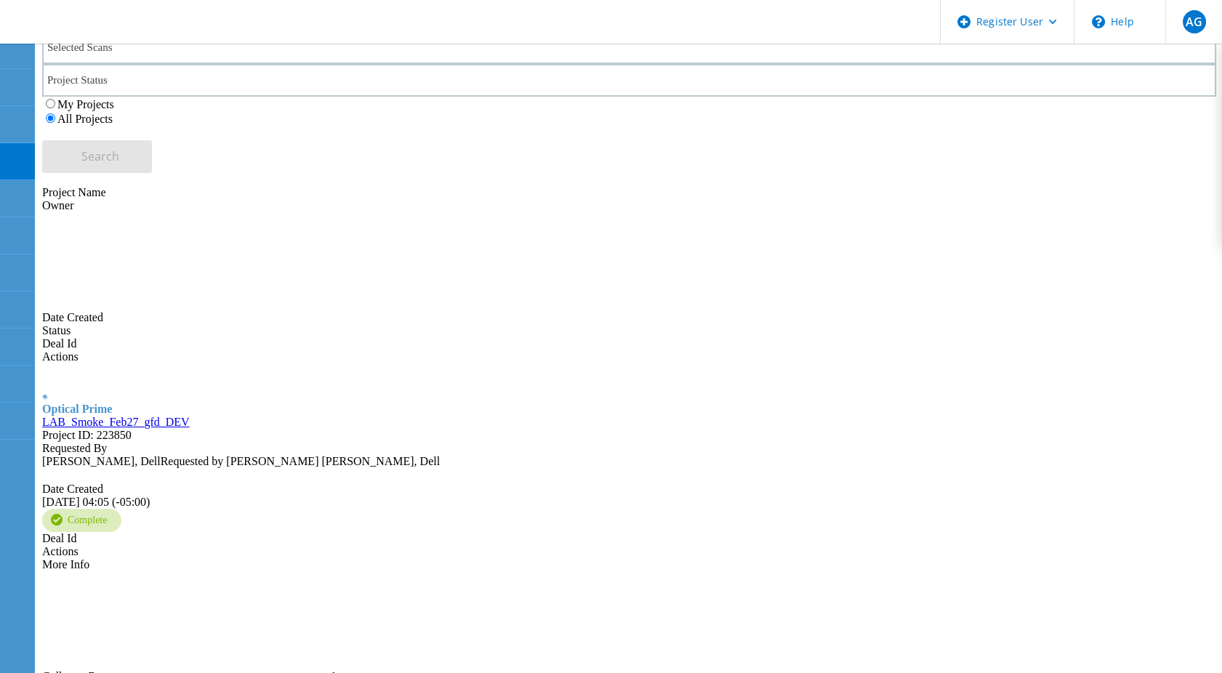
scroll to position [411, 0]
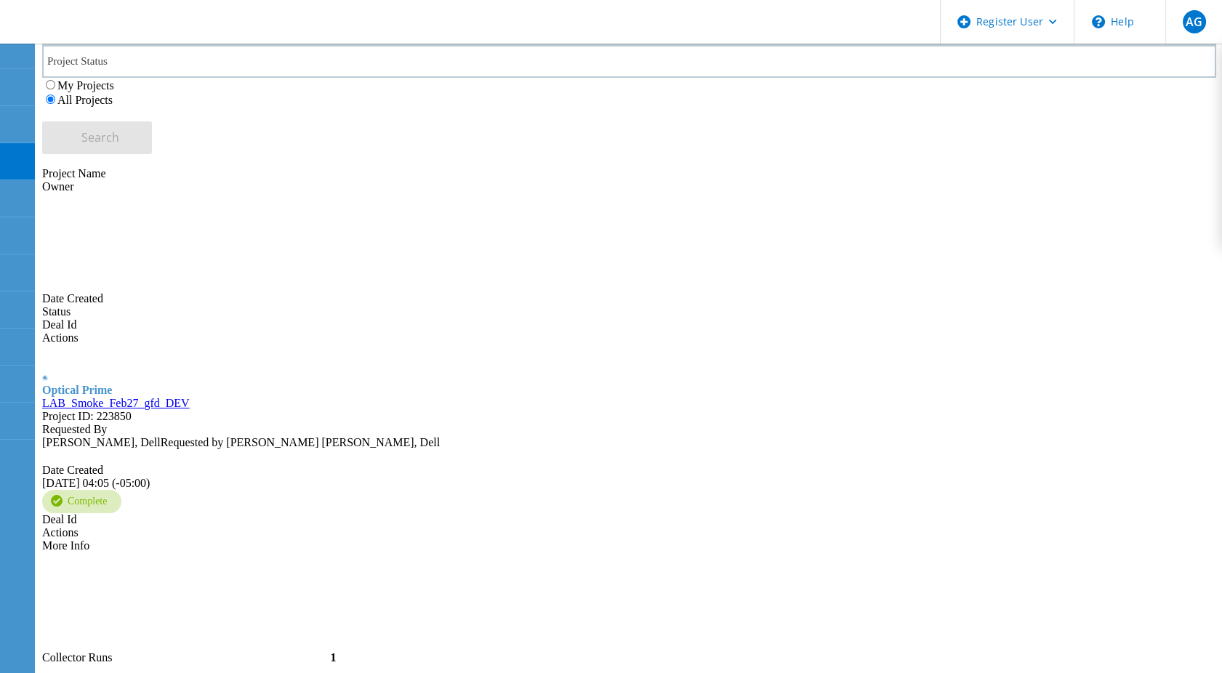
drag, startPoint x: 233, startPoint y: 581, endPoint x: 194, endPoint y: 584, distance: 38.7
copy span "202996"
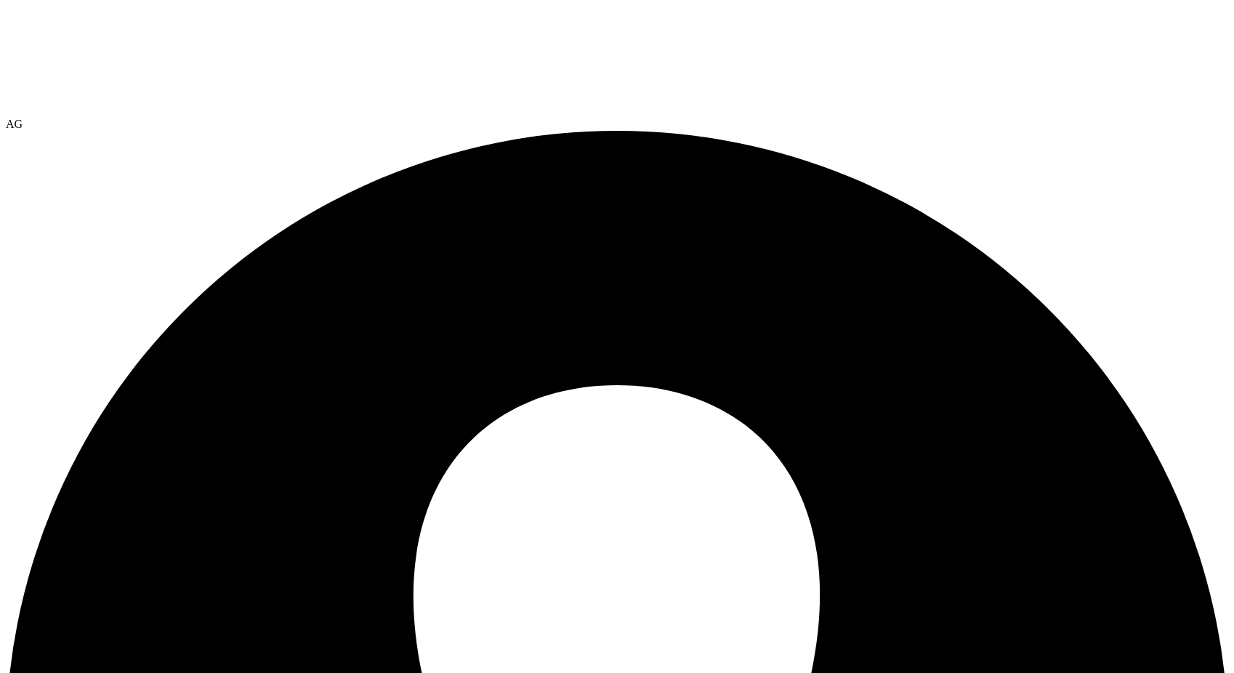
select select "USEast"
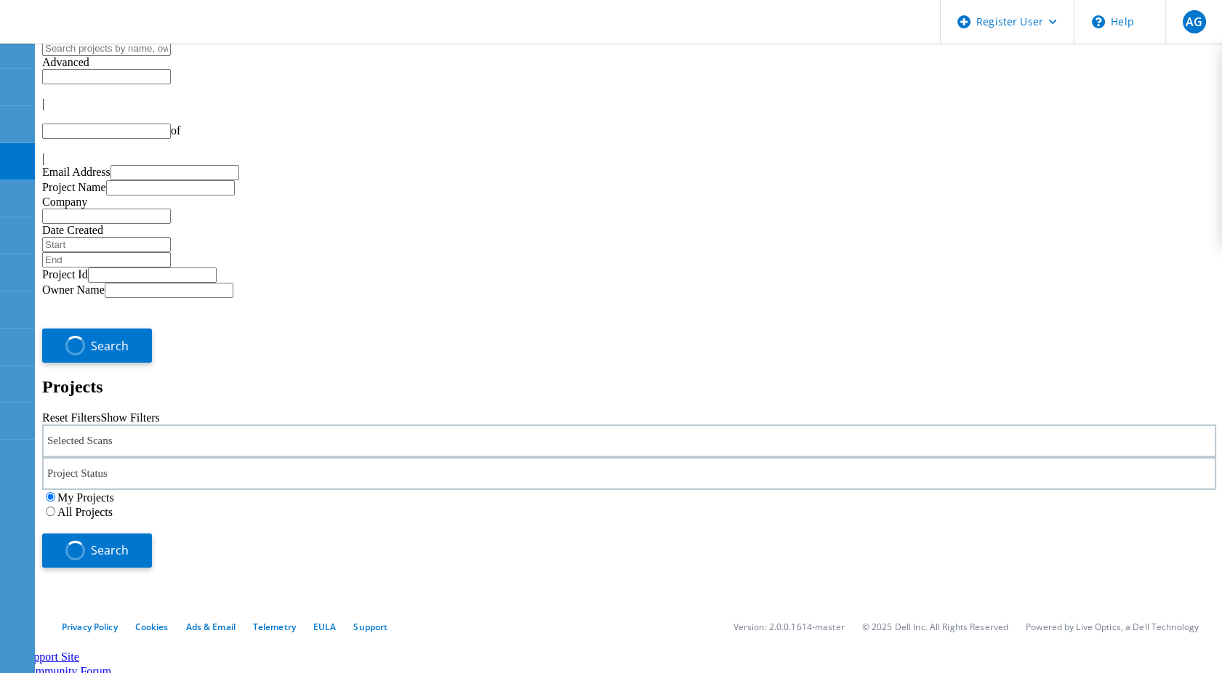
type input "1"
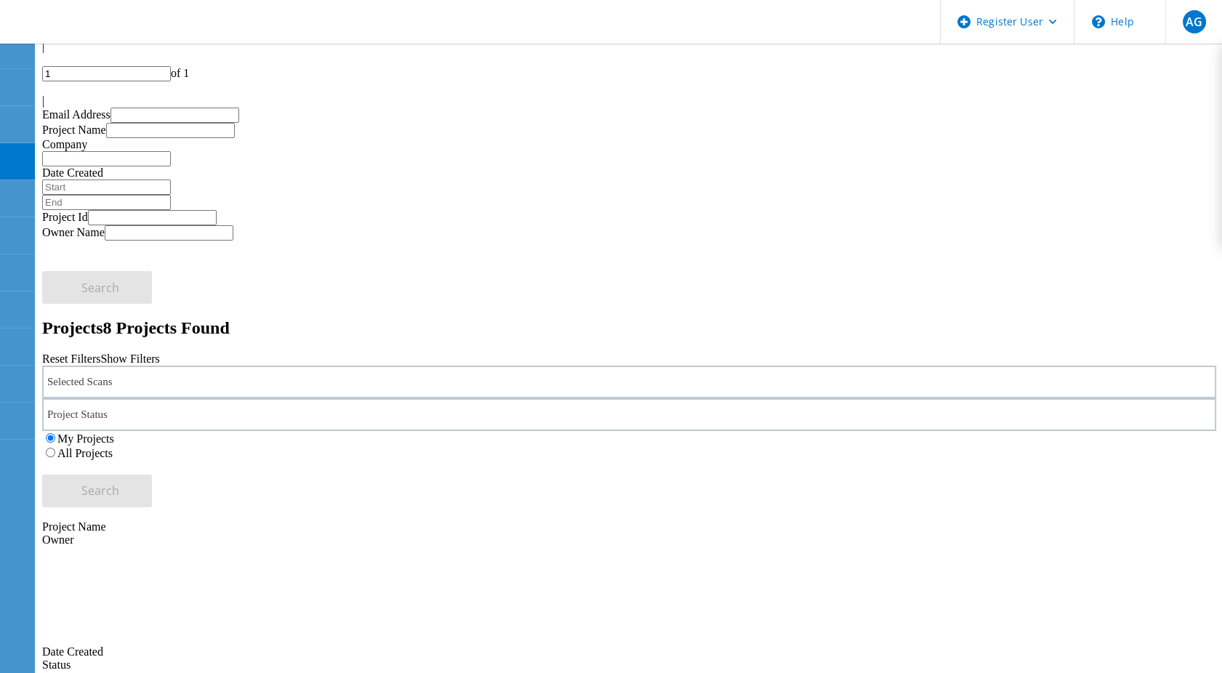
scroll to position [12, 0]
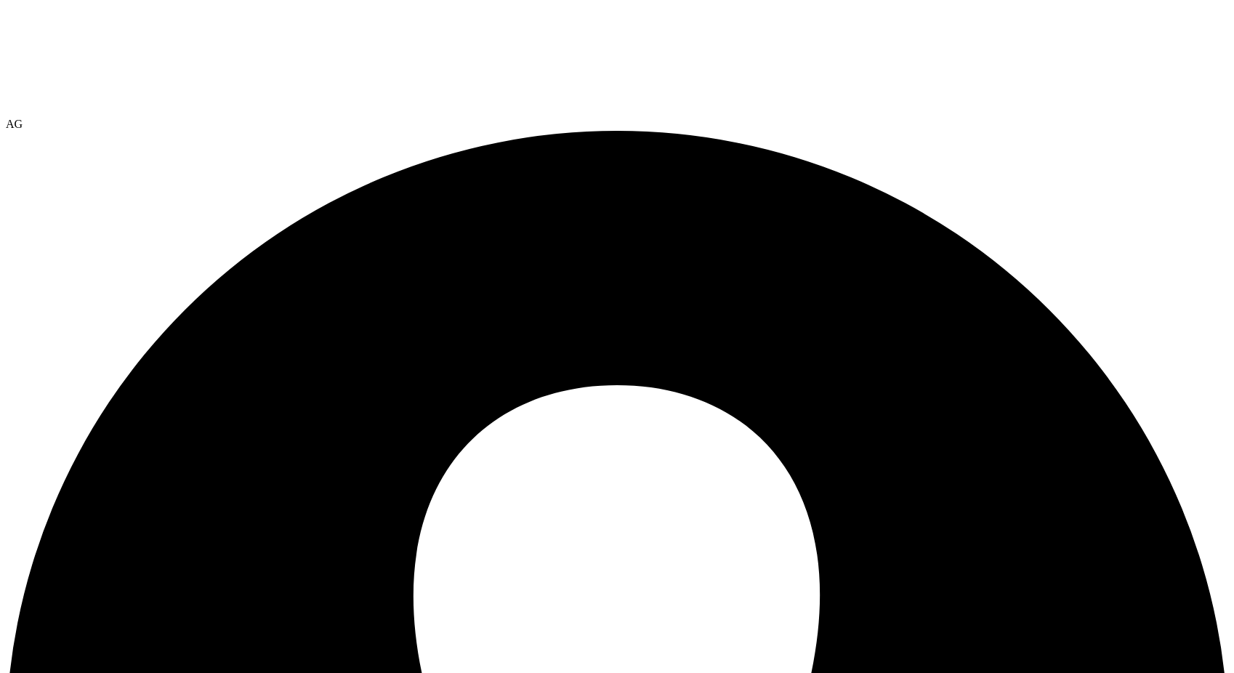
select select "USEast"
select select "USD"
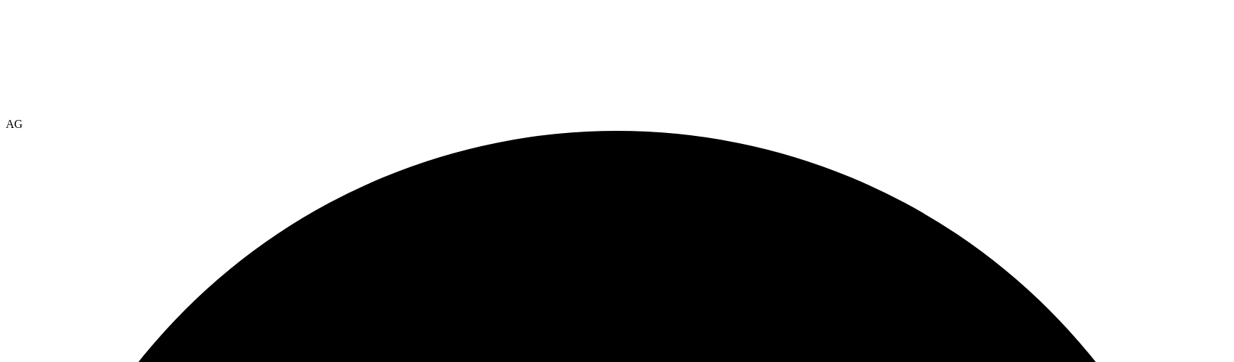
scroll to position [363, 0]
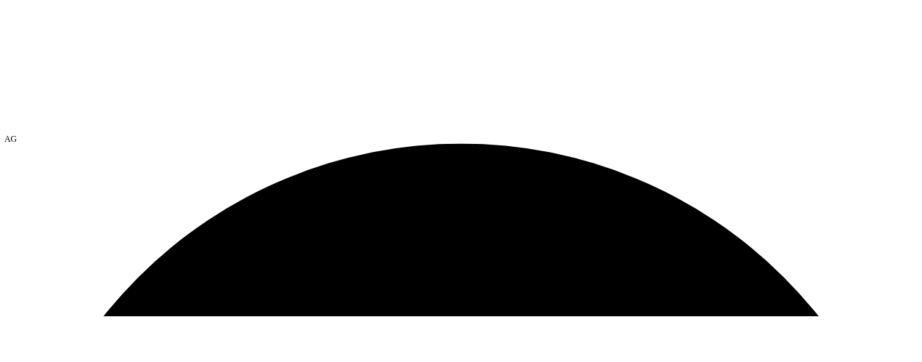
scroll to position [299, 0]
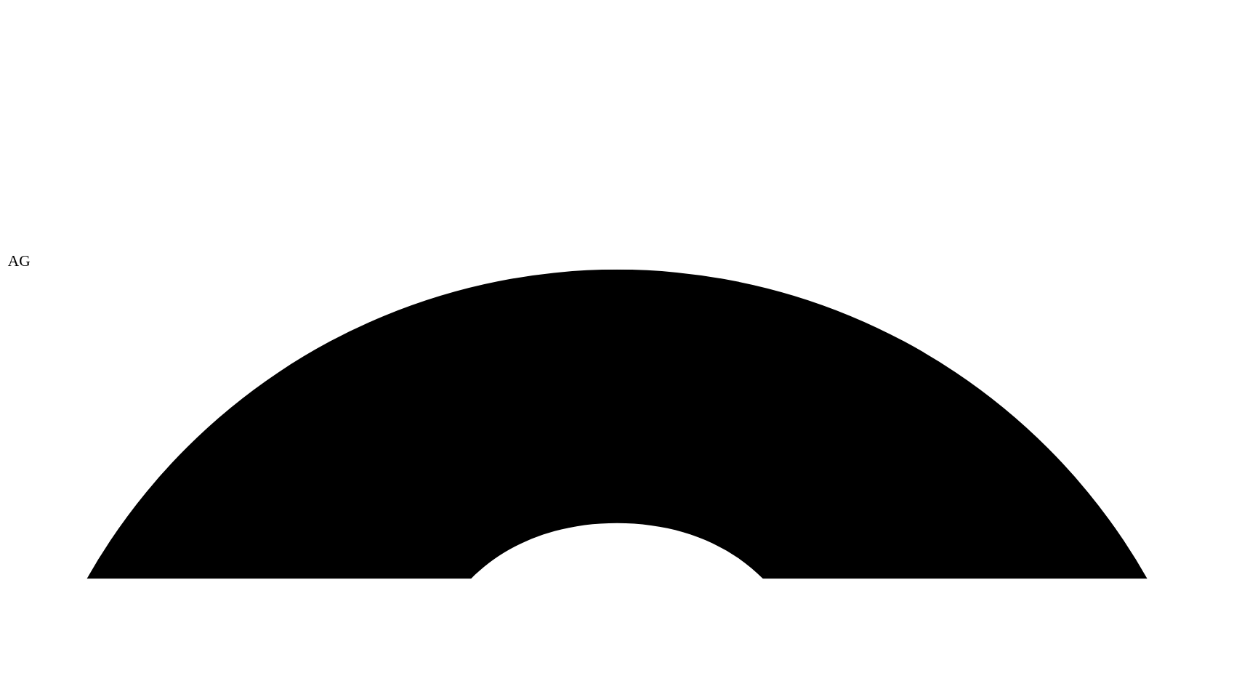
scroll to position [261, 0]
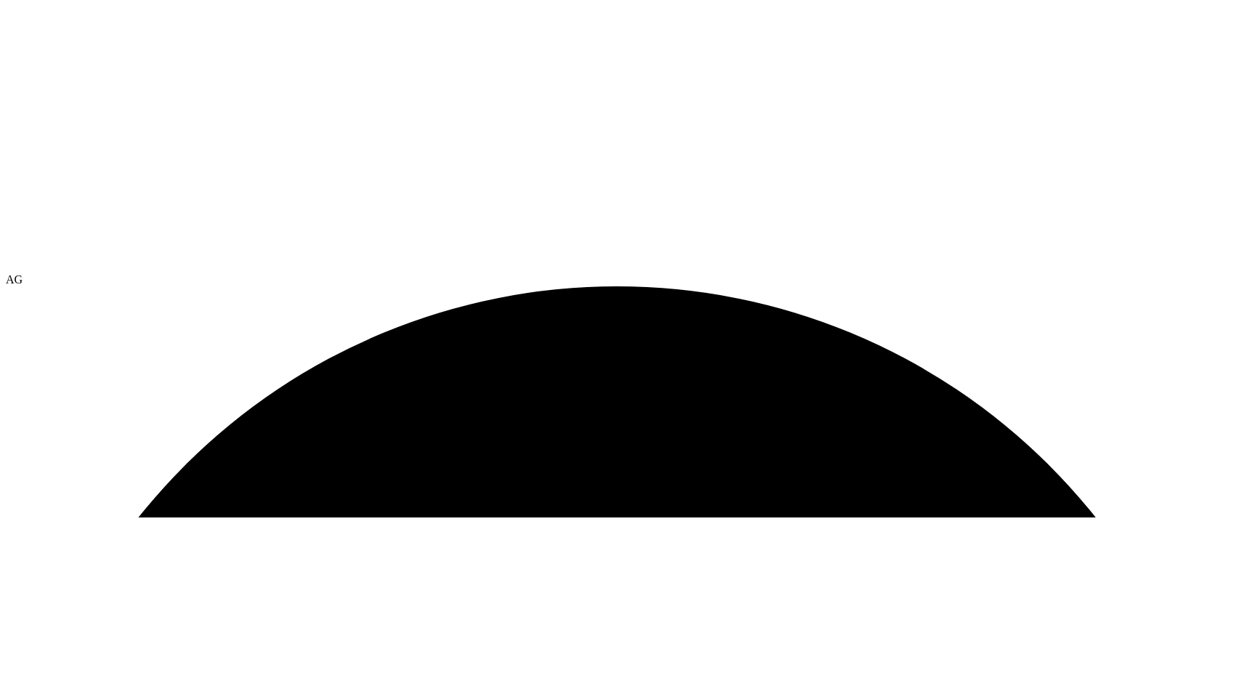
scroll to position [0, 0]
